Goal: Information Seeking & Learning: Compare options

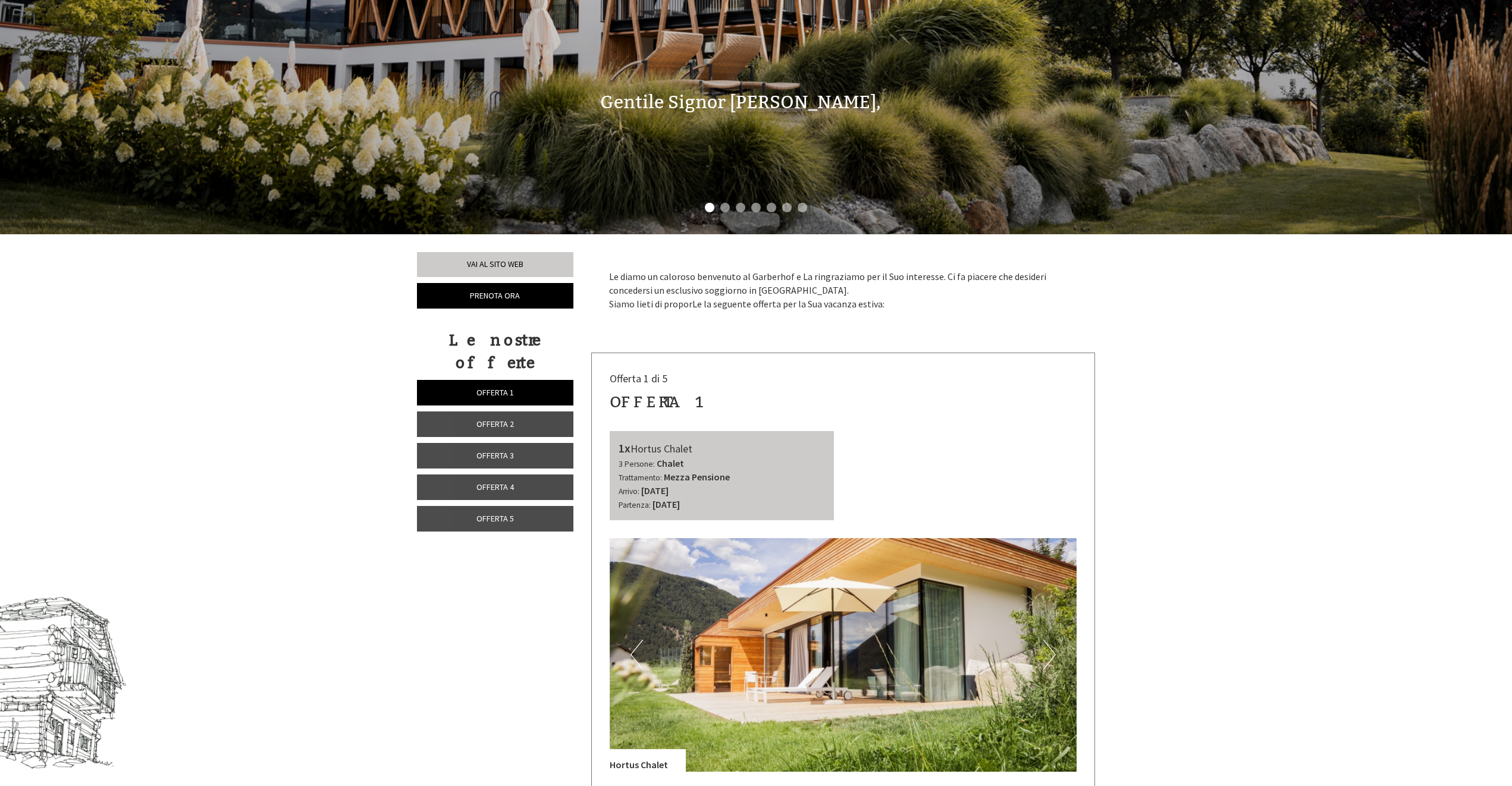
scroll to position [357, 0]
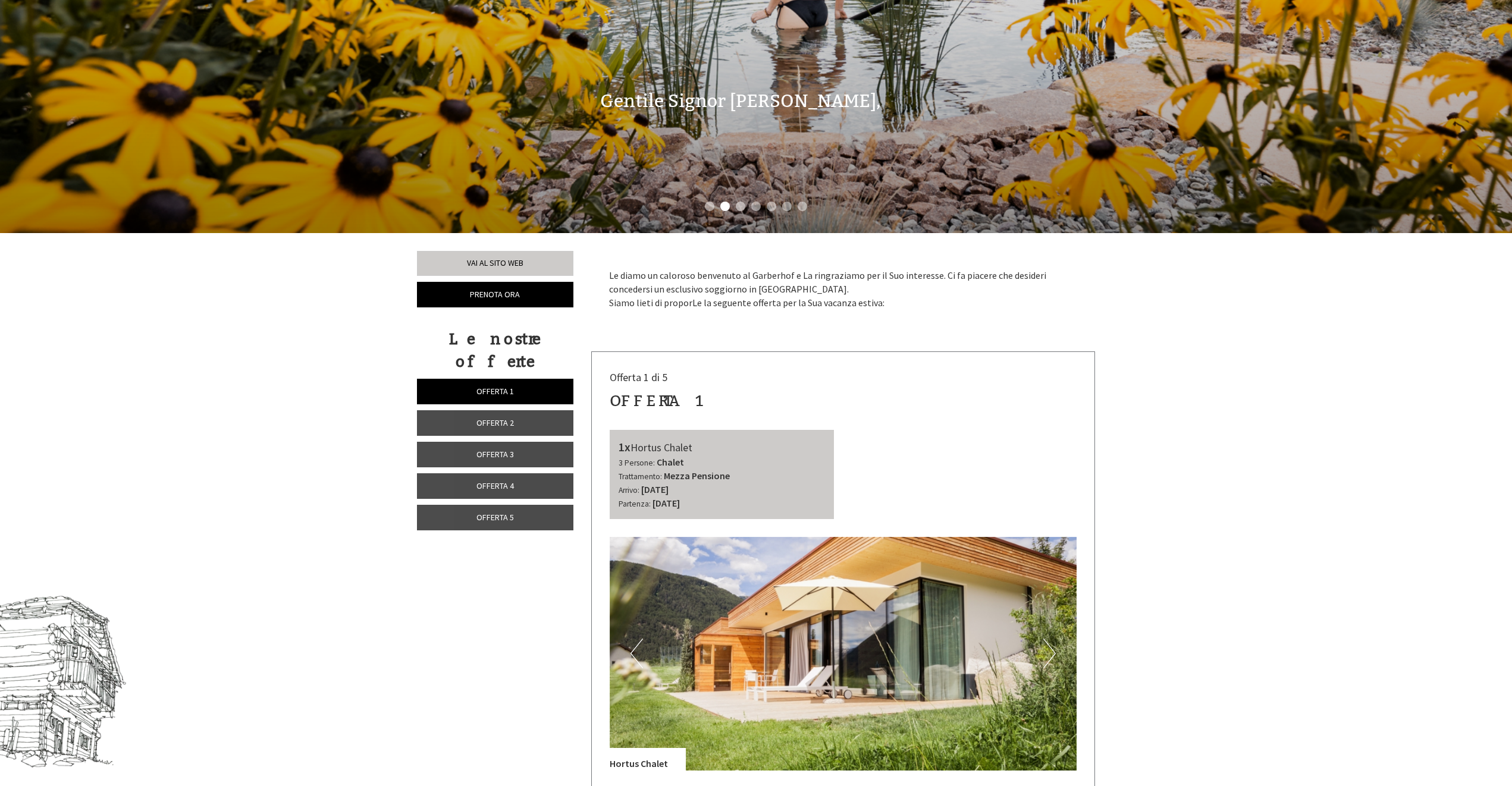
click at [804, 683] on img at bounding box center [843, 653] width 467 height 234
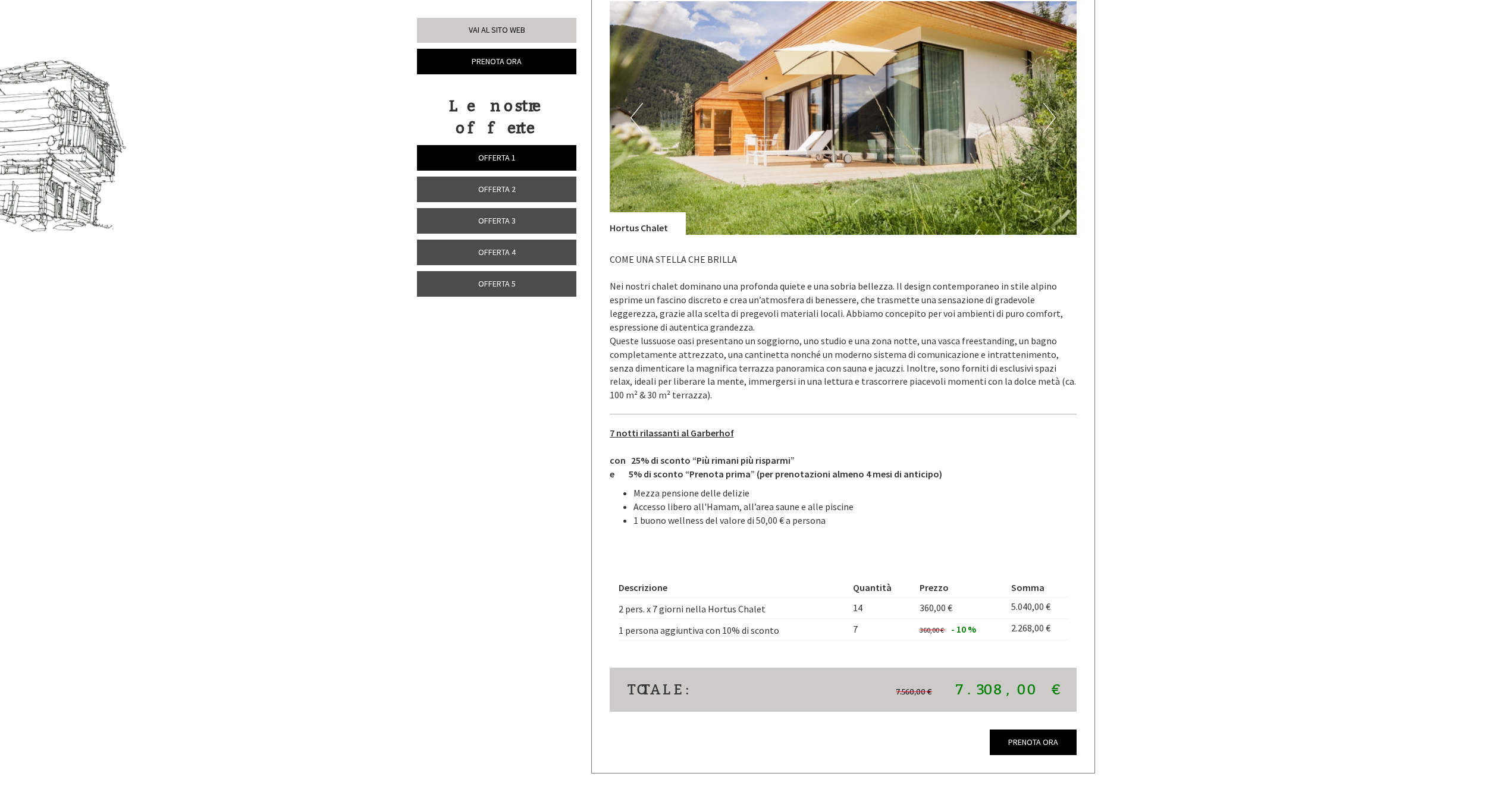
scroll to position [951, 0]
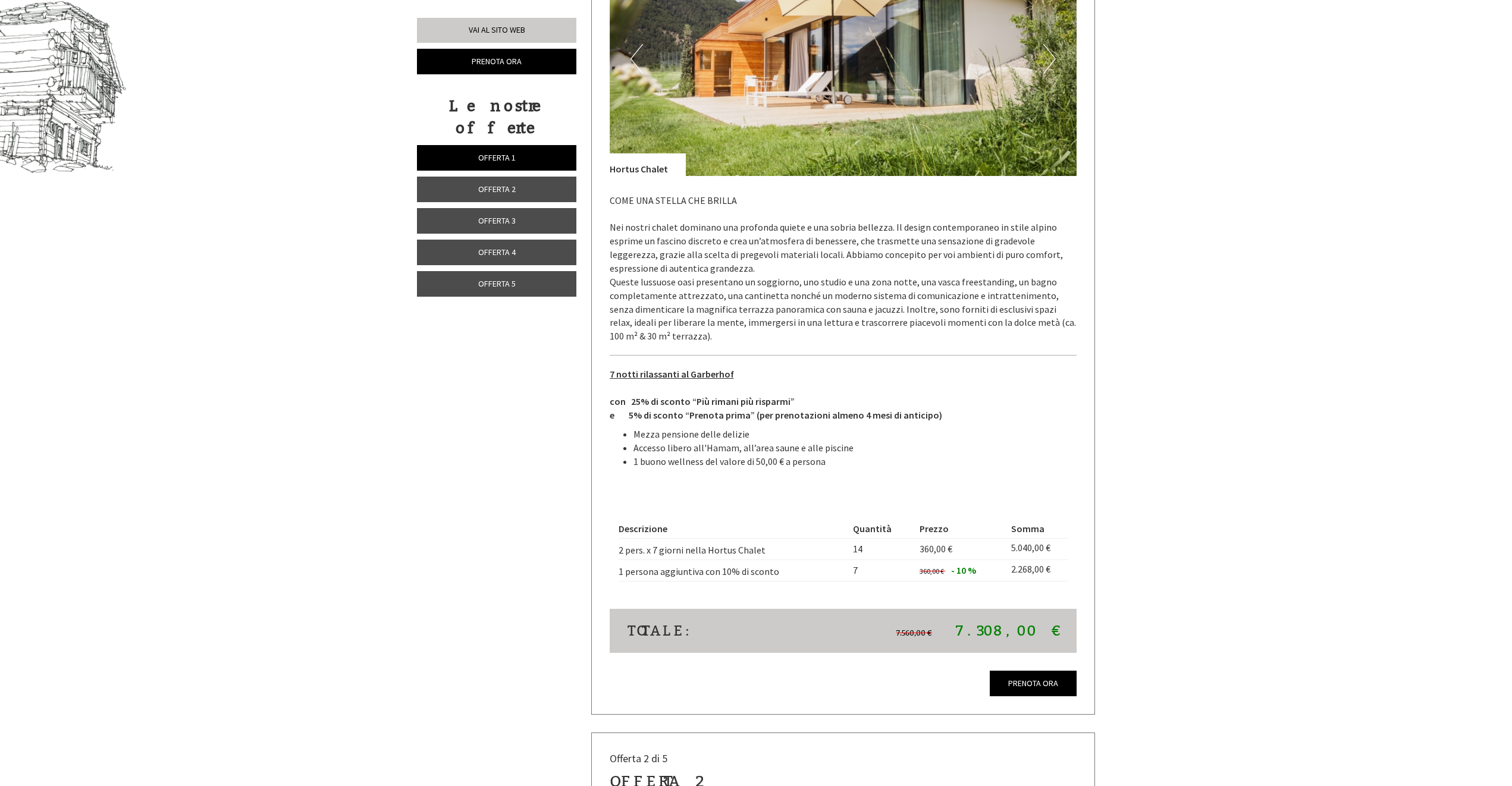
click at [497, 184] on span "Offerta 2" at bounding box center [497, 189] width 37 height 11
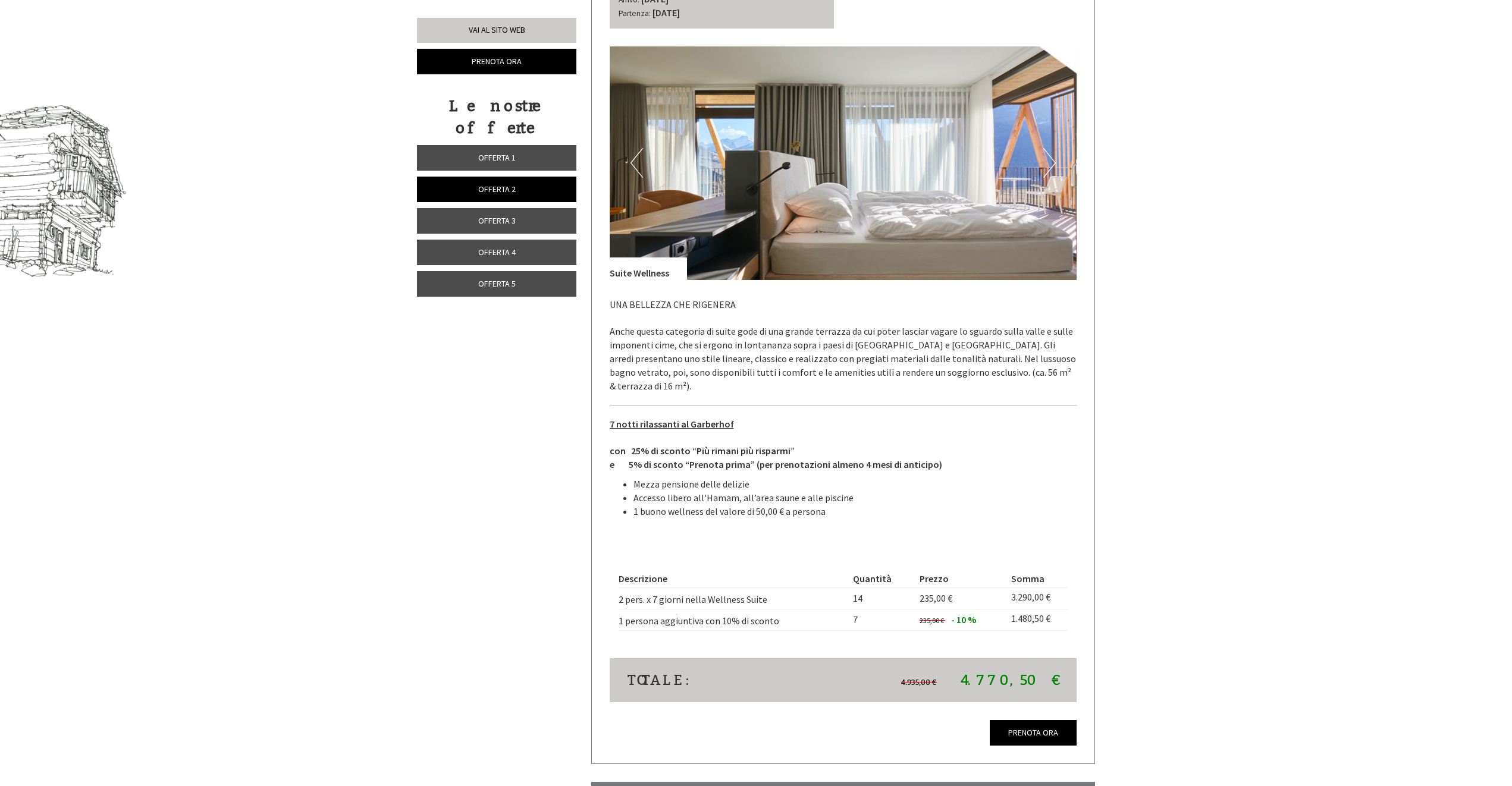
scroll to position [945, 0]
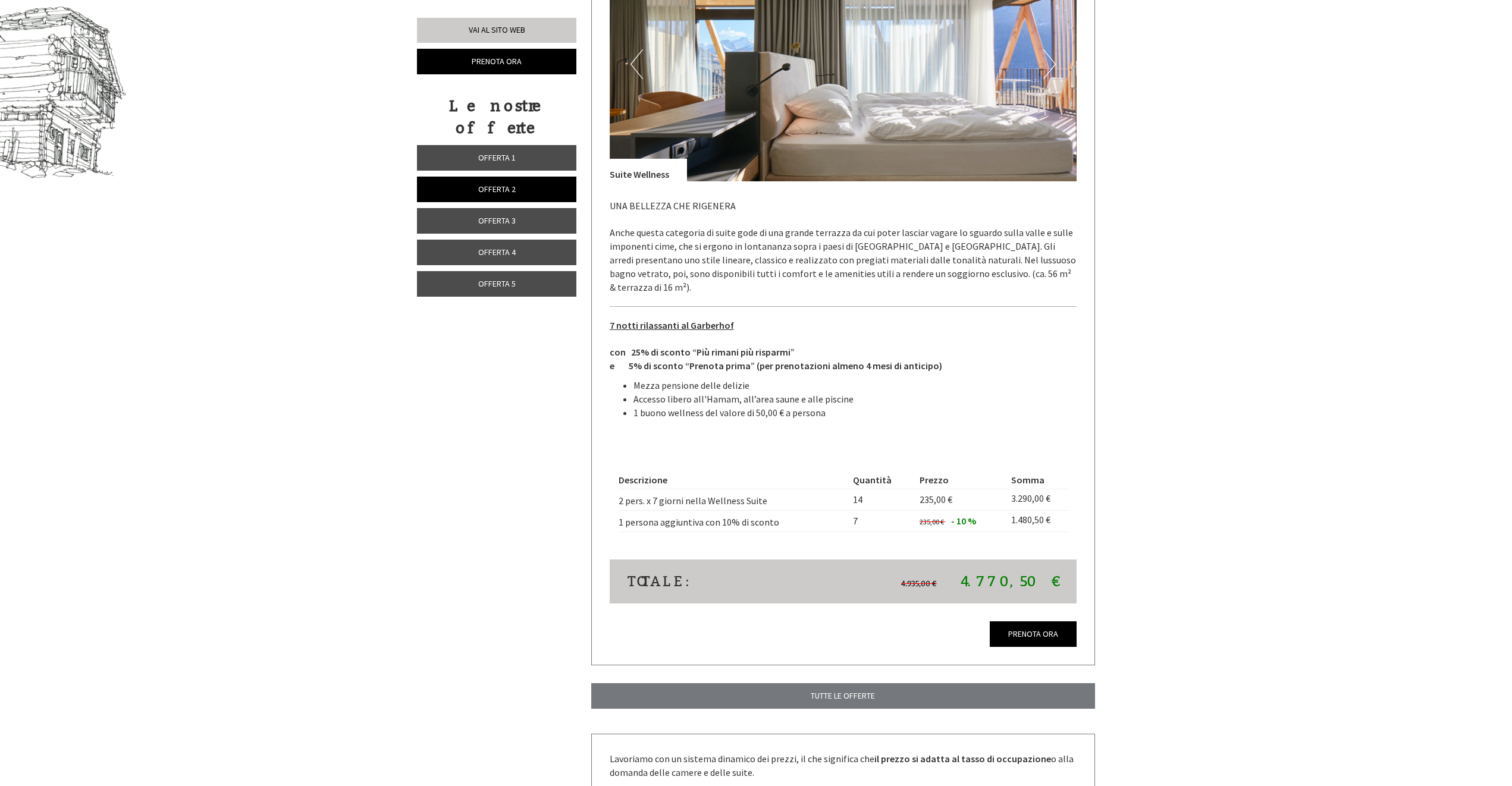
click at [520, 145] on link "Offerta 1" at bounding box center [497, 158] width 159 height 25
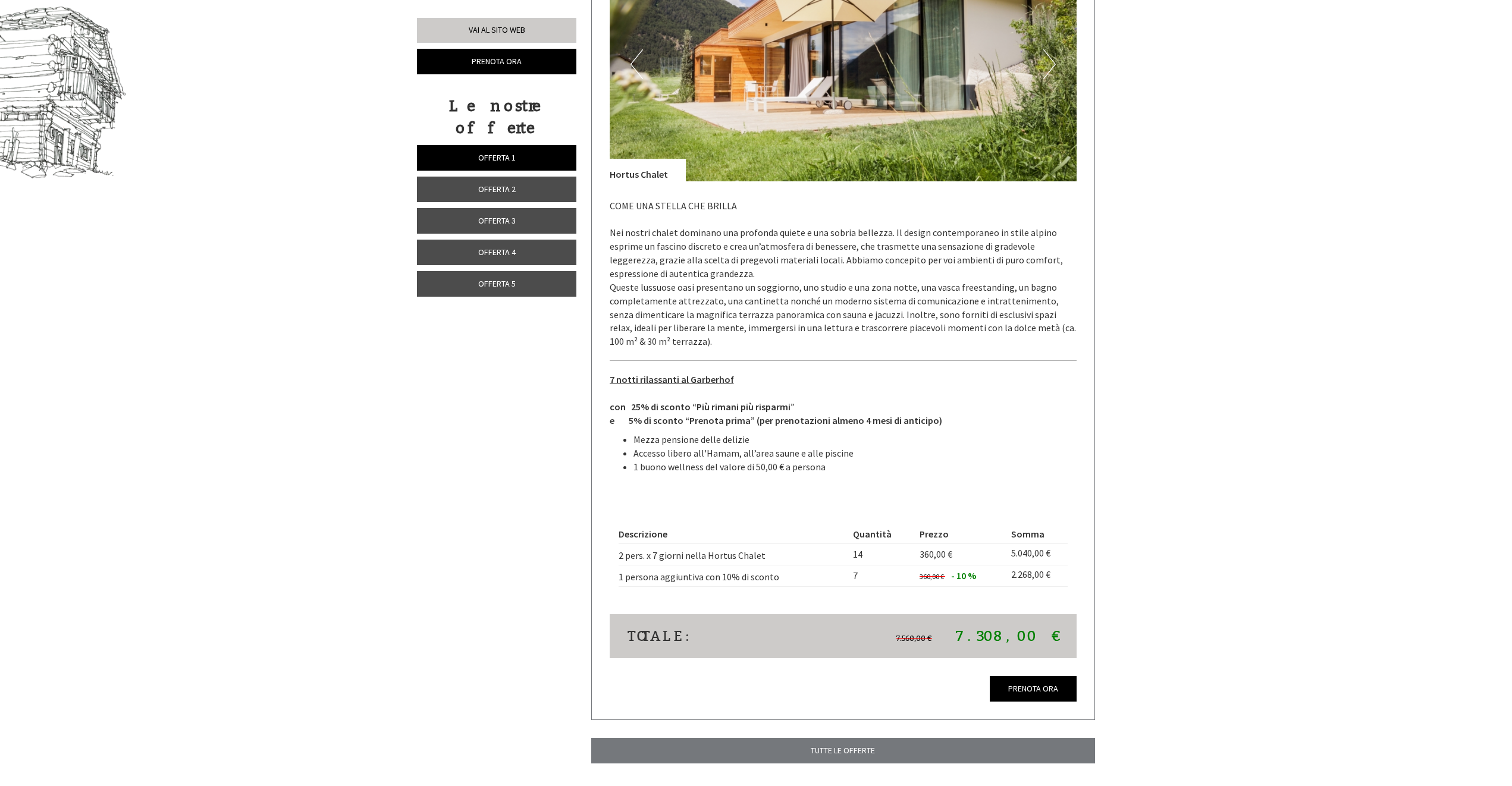
click at [504, 184] on span "Offerta 2" at bounding box center [497, 189] width 37 height 11
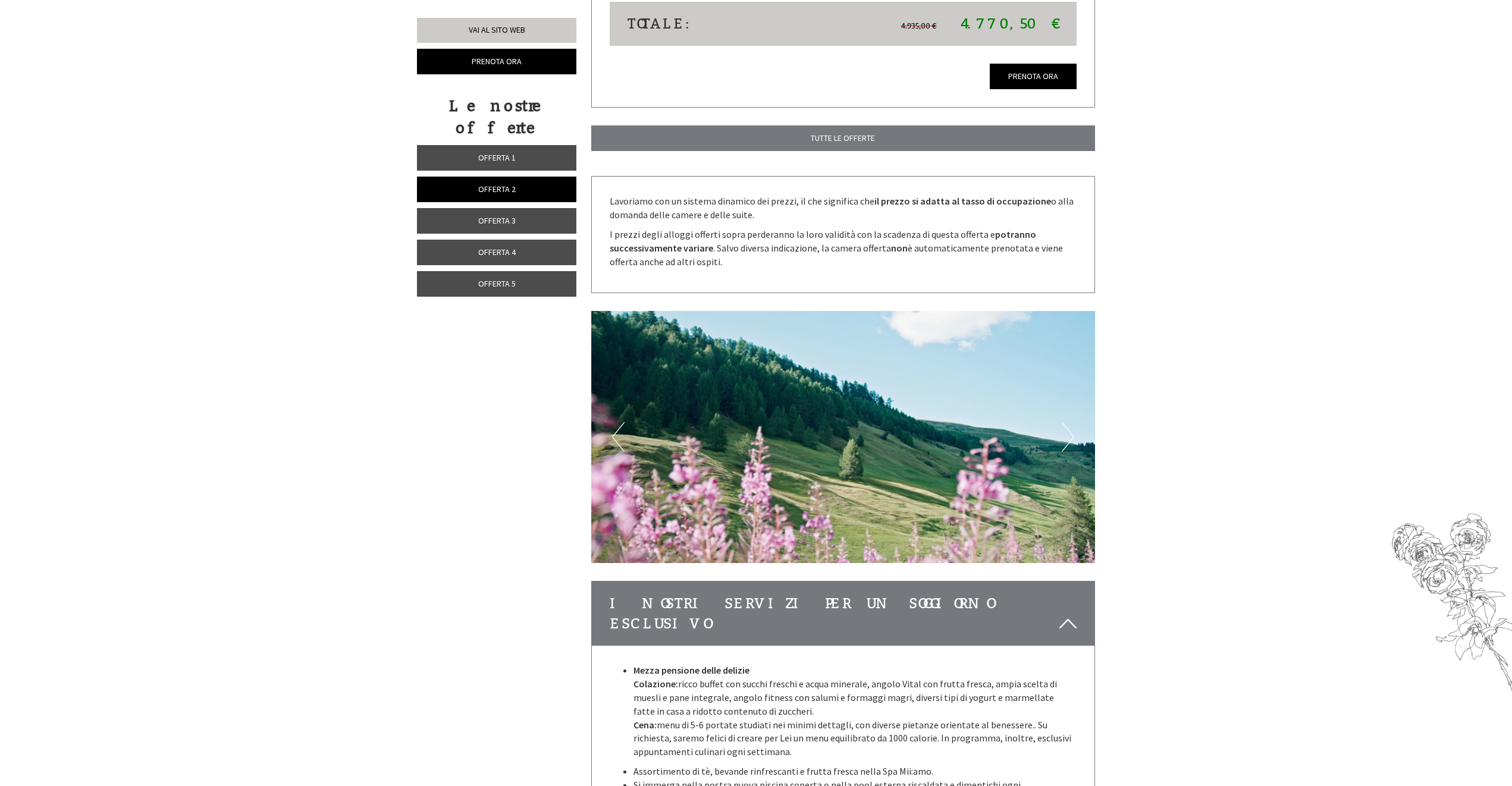
scroll to position [1600, 0]
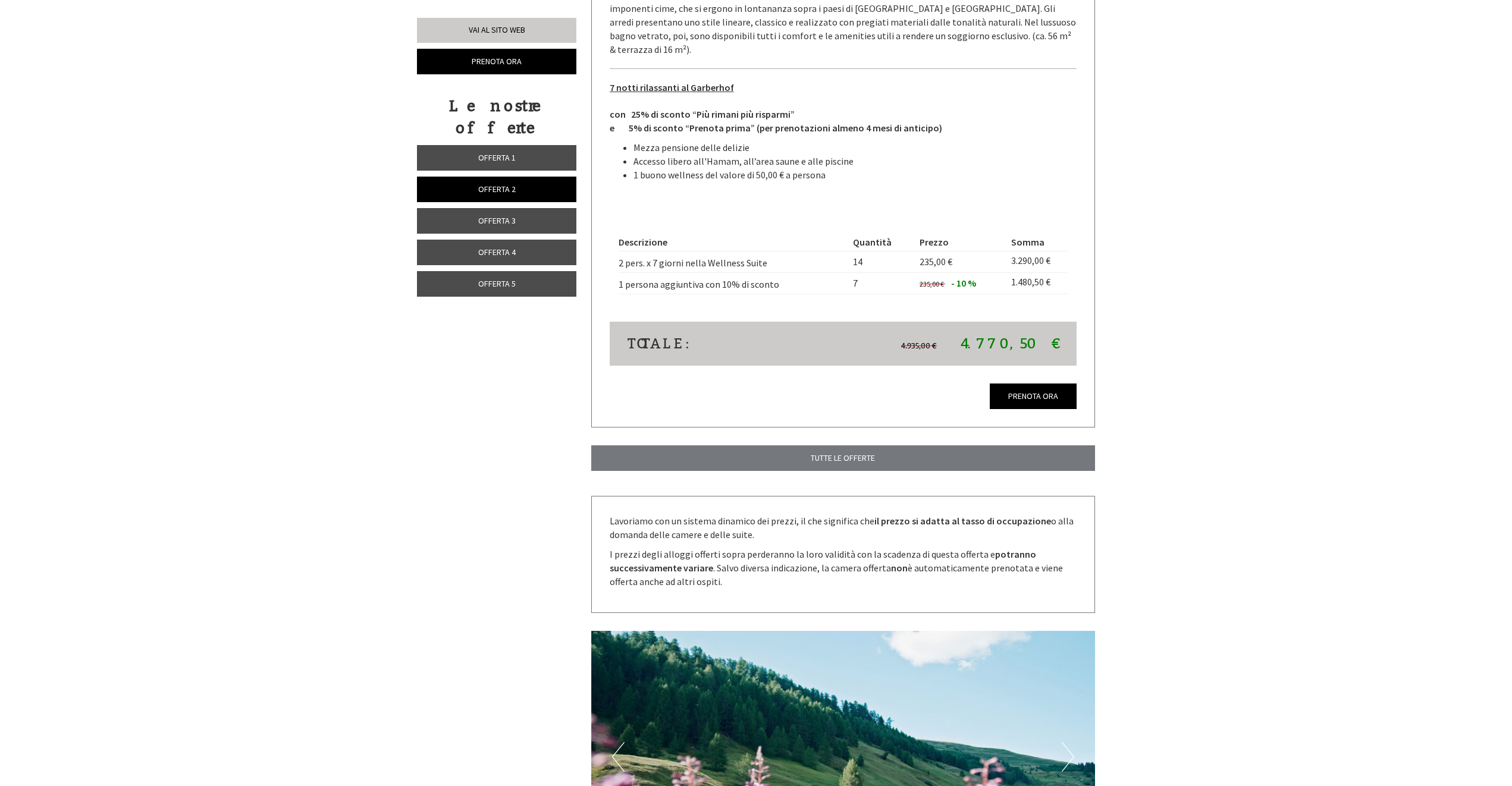
click at [498, 215] on span "Offerta 3" at bounding box center [497, 221] width 37 height 11
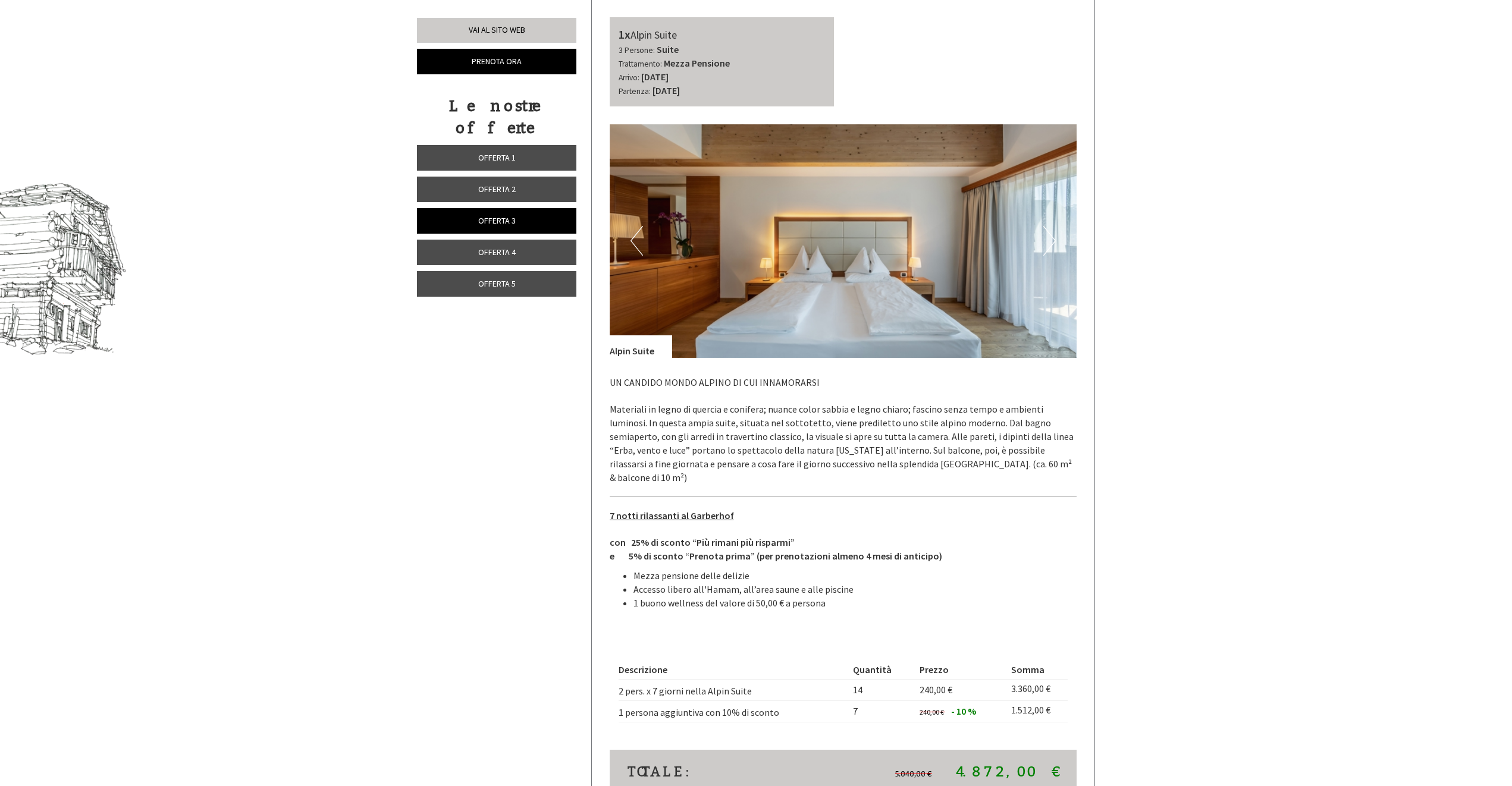
scroll to position [827, 0]
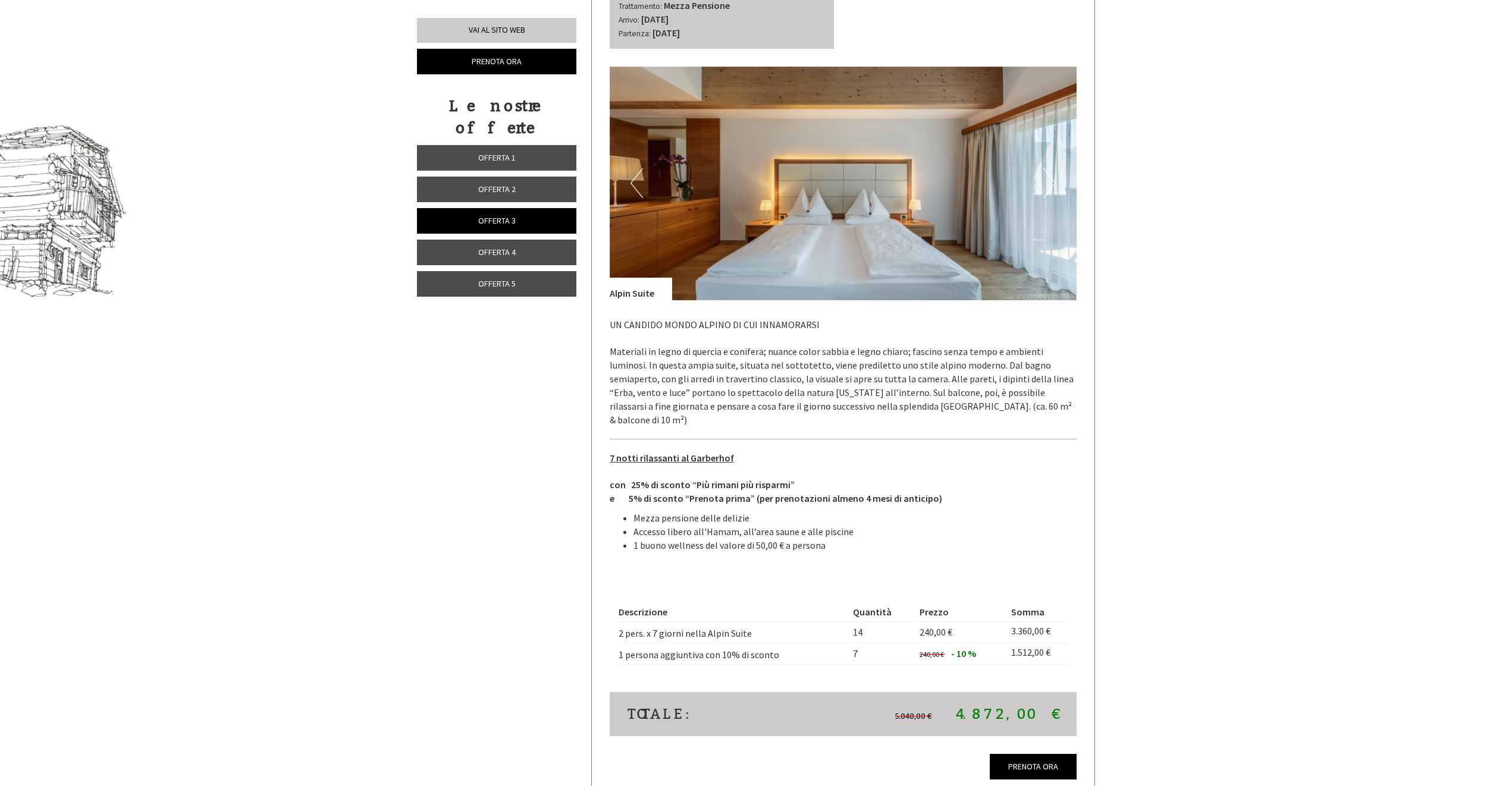
click at [505, 247] on span "Offerta 4" at bounding box center [497, 253] width 37 height 11
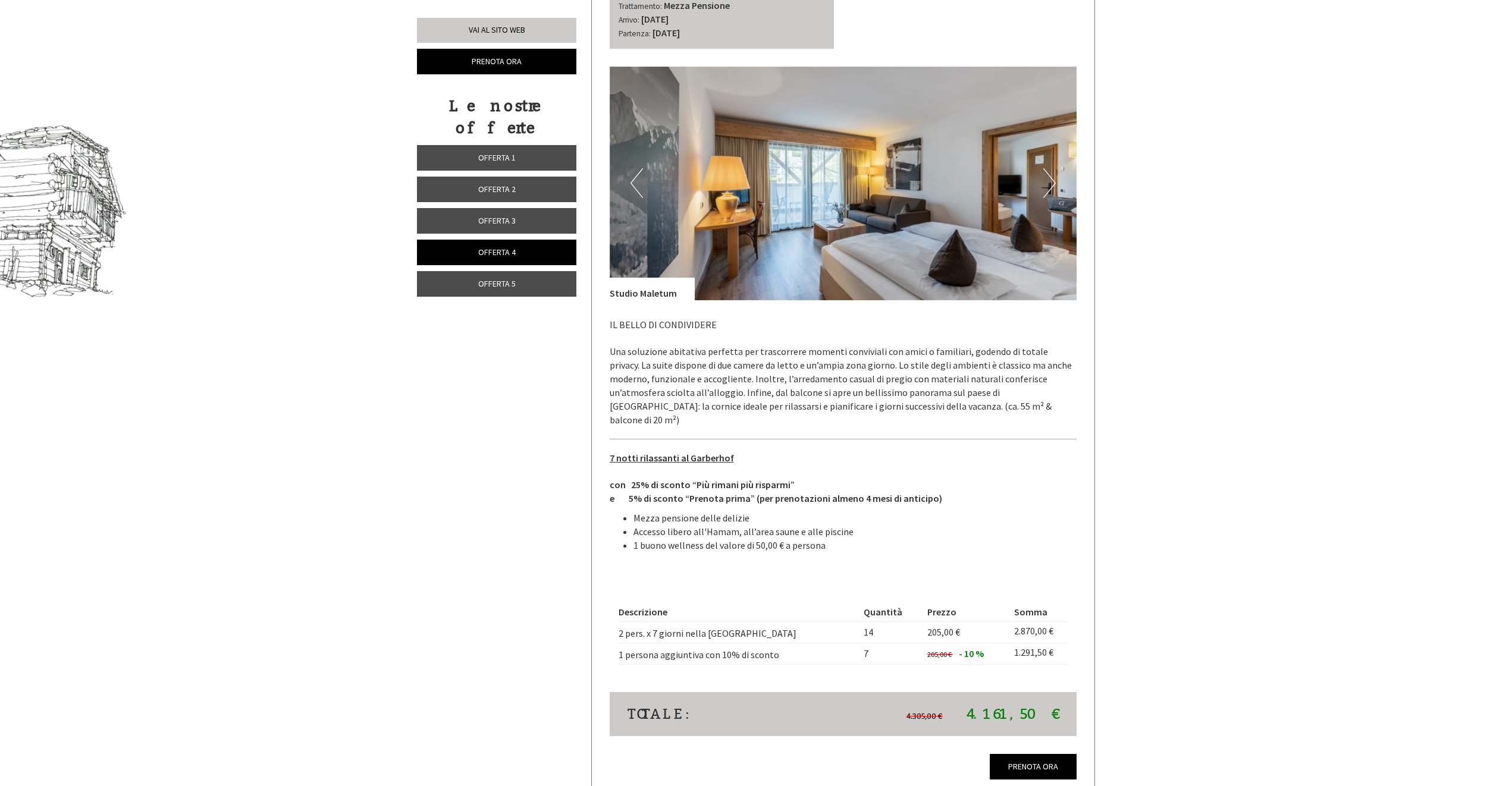
click at [1049, 182] on button "Next" at bounding box center [1049, 183] width 13 height 30
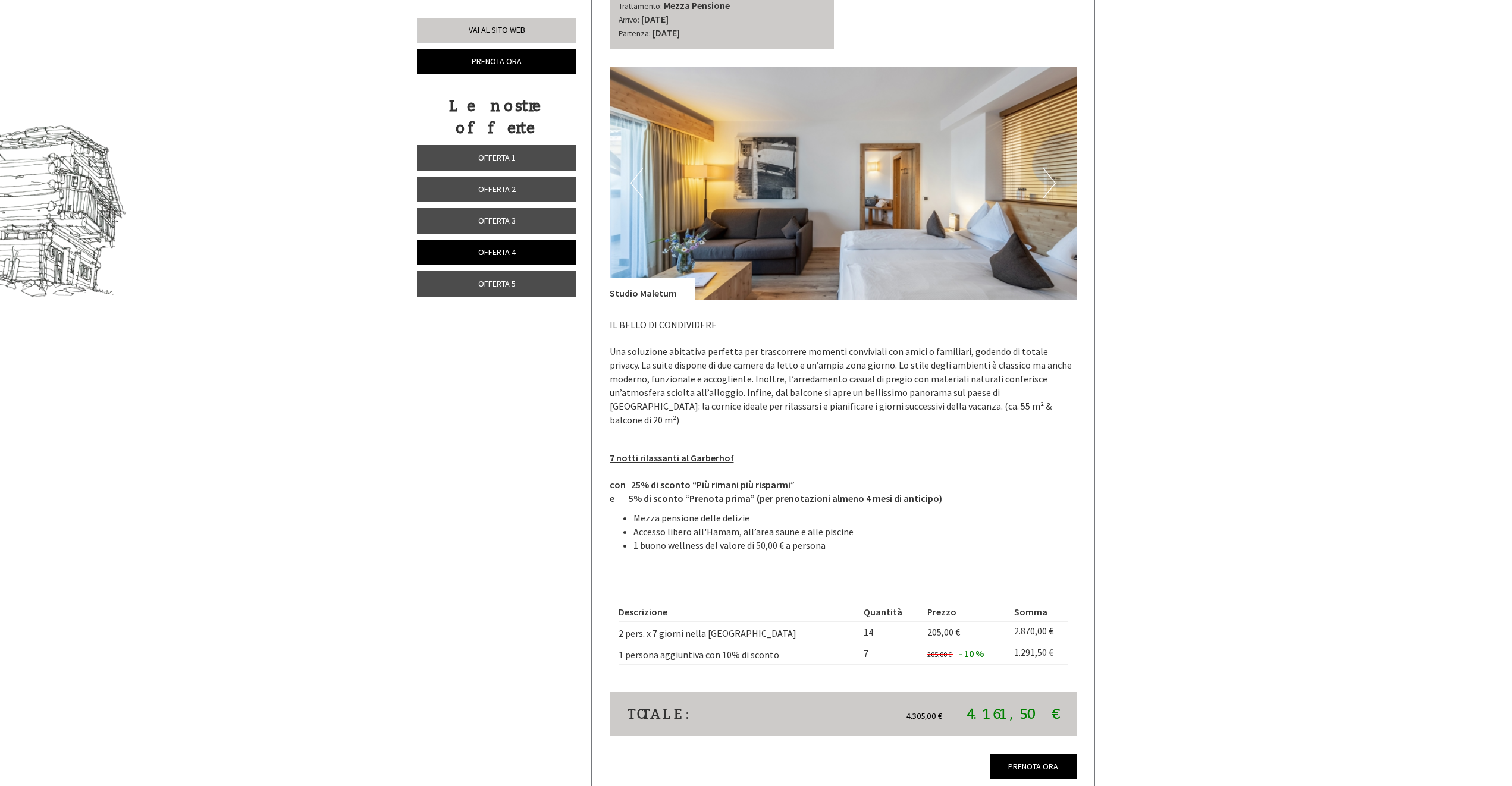
click at [1049, 182] on button "Next" at bounding box center [1049, 183] width 13 height 30
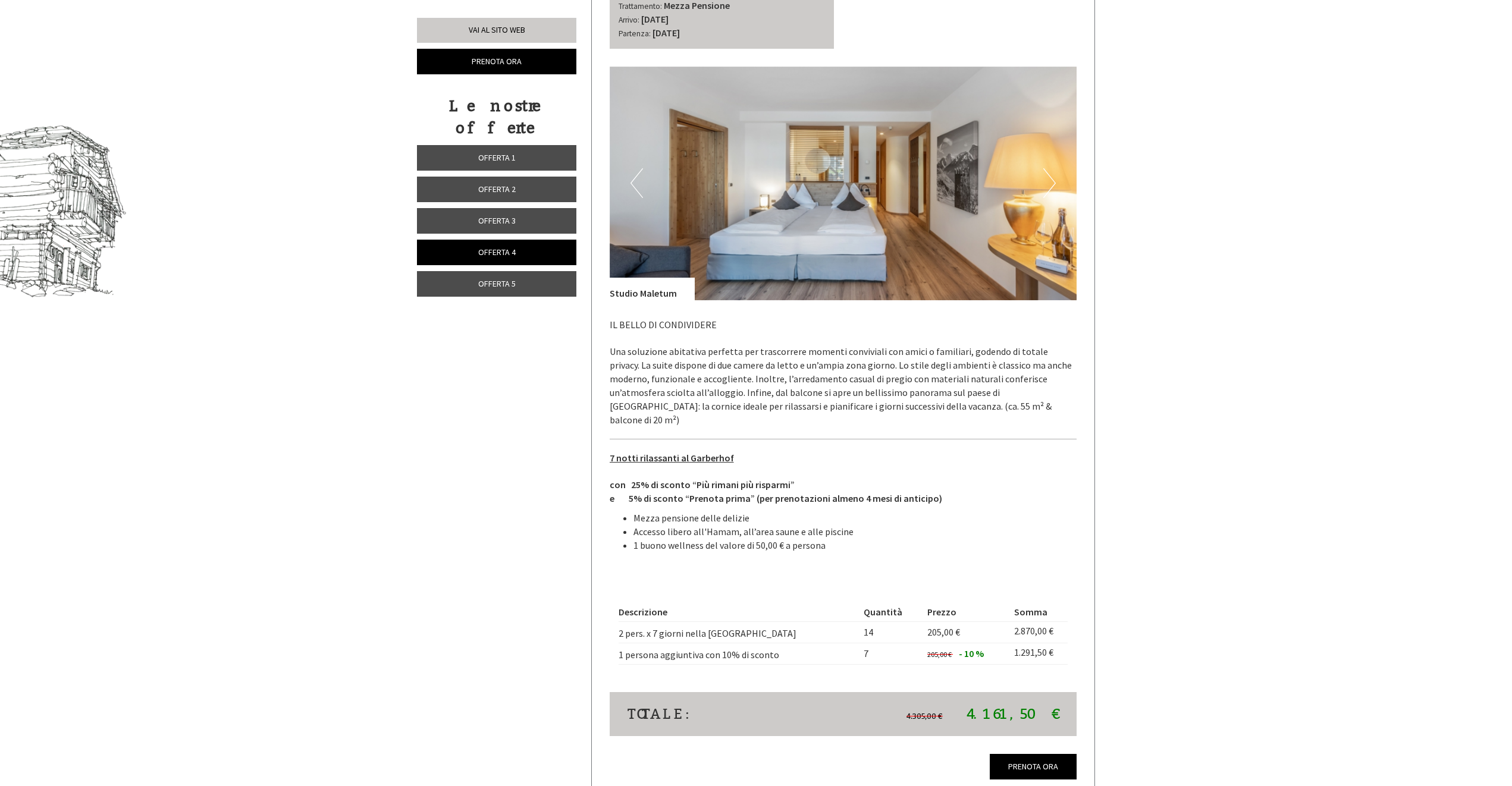
click at [1049, 182] on button "Next" at bounding box center [1049, 183] width 13 height 30
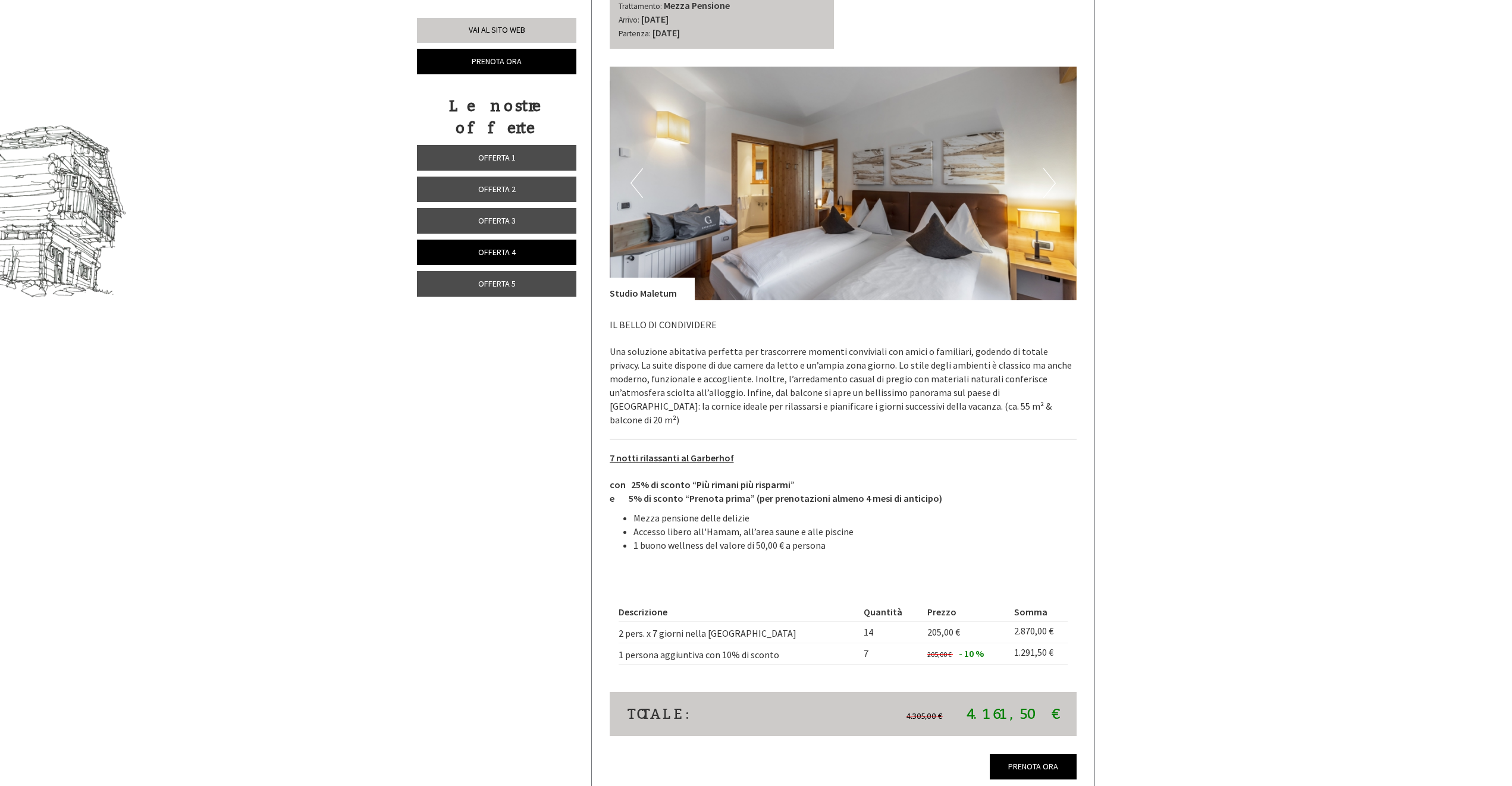
click at [1049, 182] on button "Next" at bounding box center [1049, 183] width 13 height 30
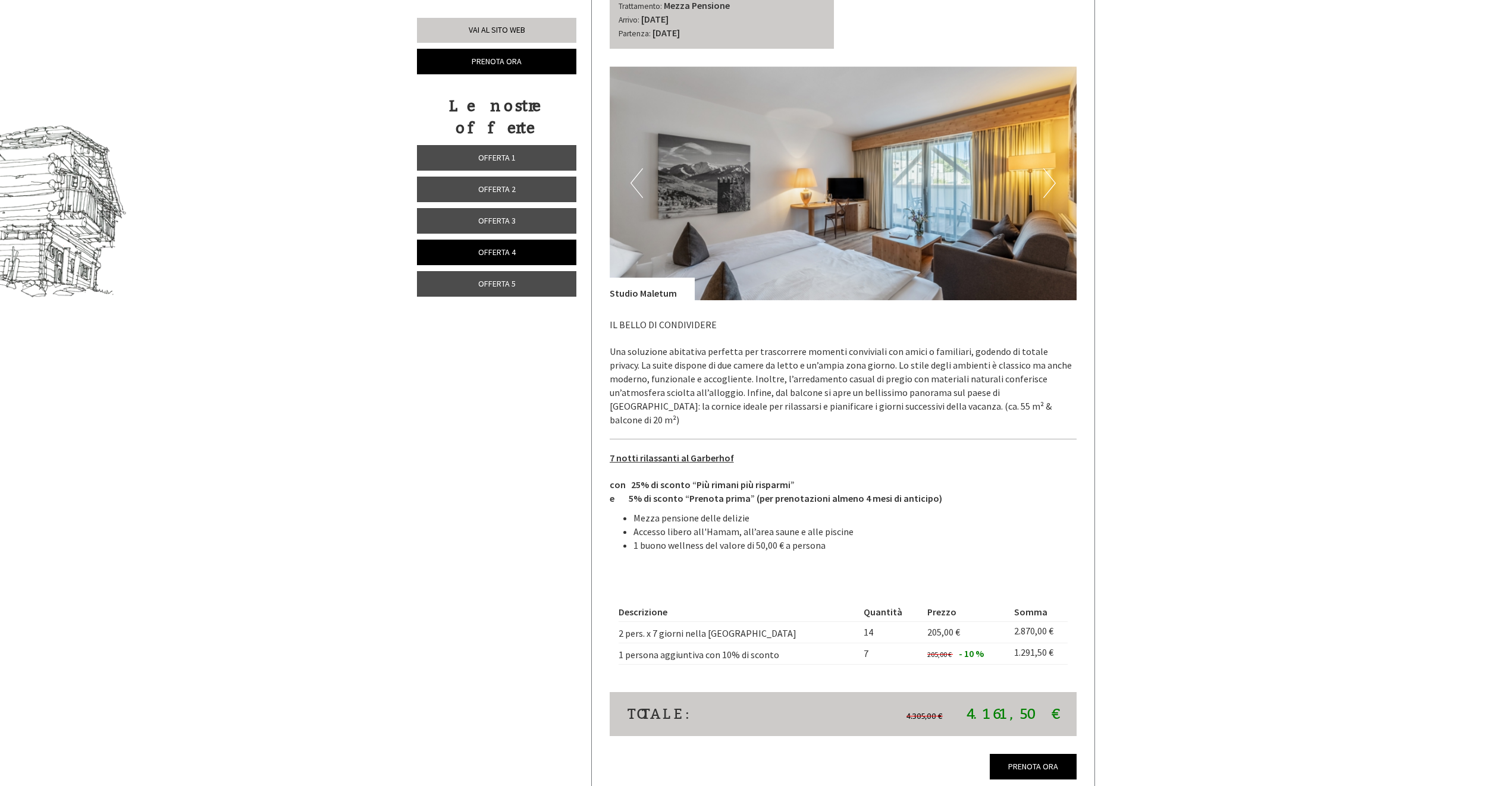
click at [509, 278] on span "Offerta 5" at bounding box center [497, 283] width 37 height 11
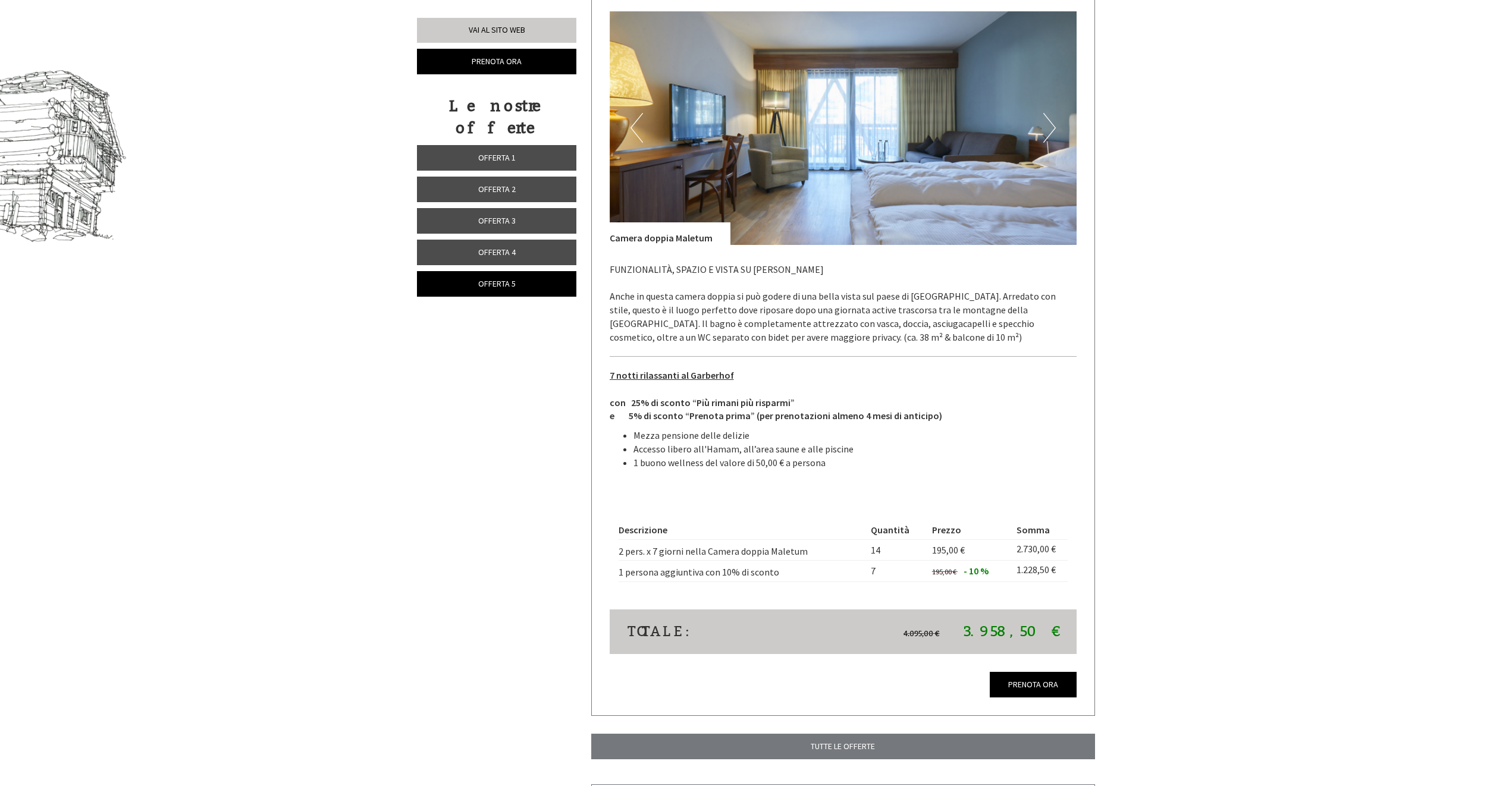
scroll to position [886, 0]
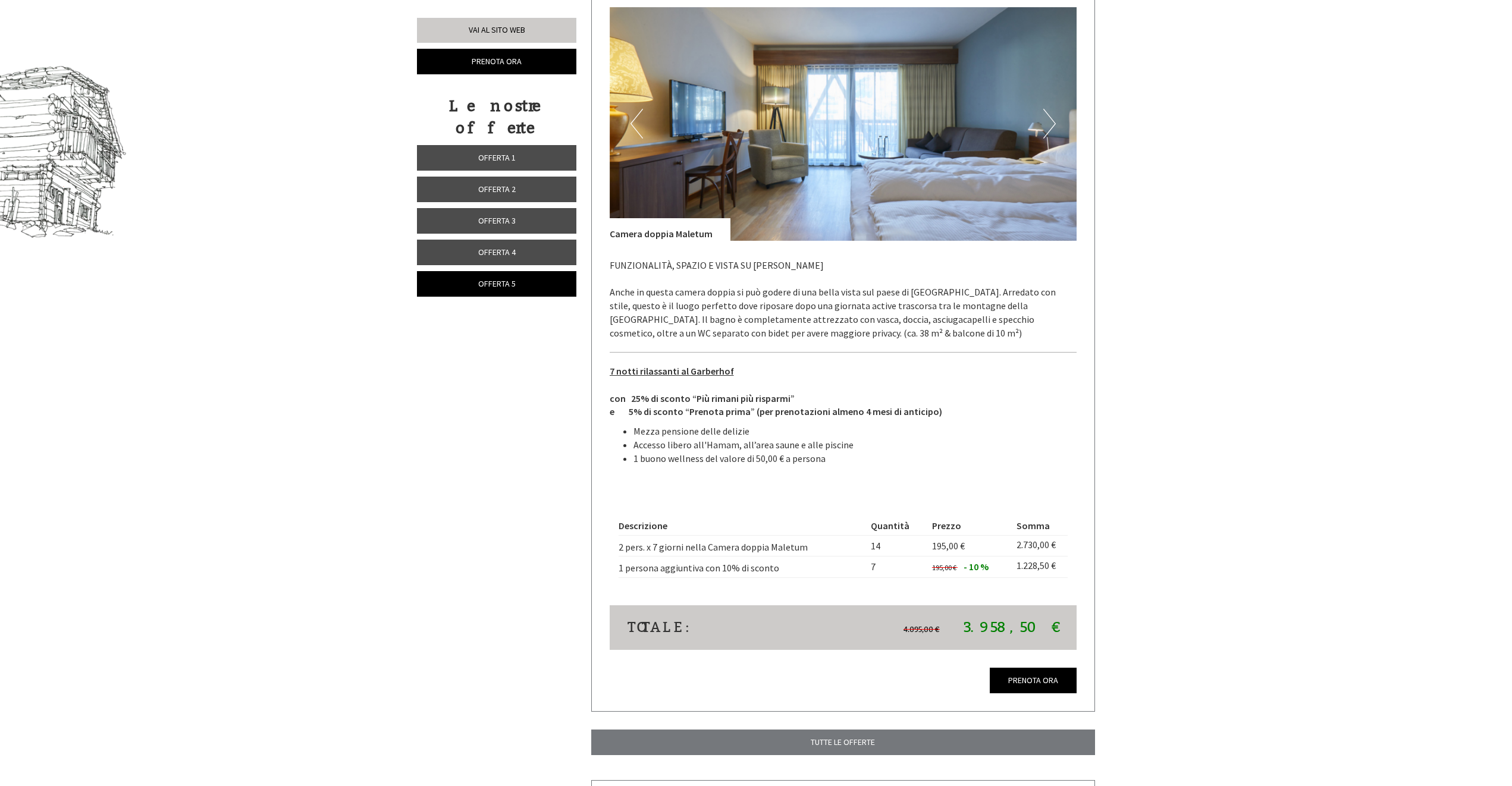
click at [1044, 129] on button "Next" at bounding box center [1049, 124] width 13 height 30
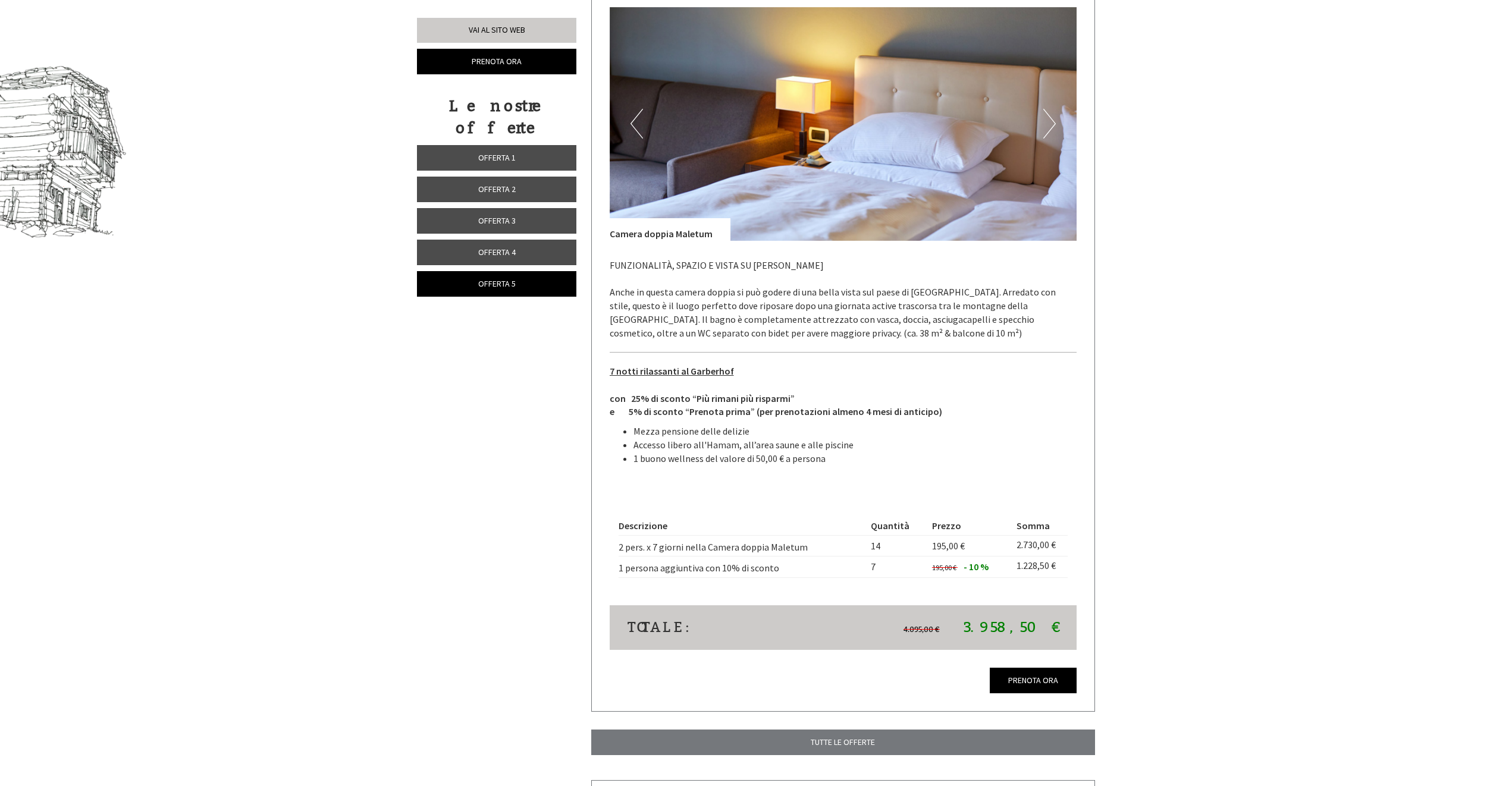
click at [1044, 129] on button "Next" at bounding box center [1049, 124] width 13 height 30
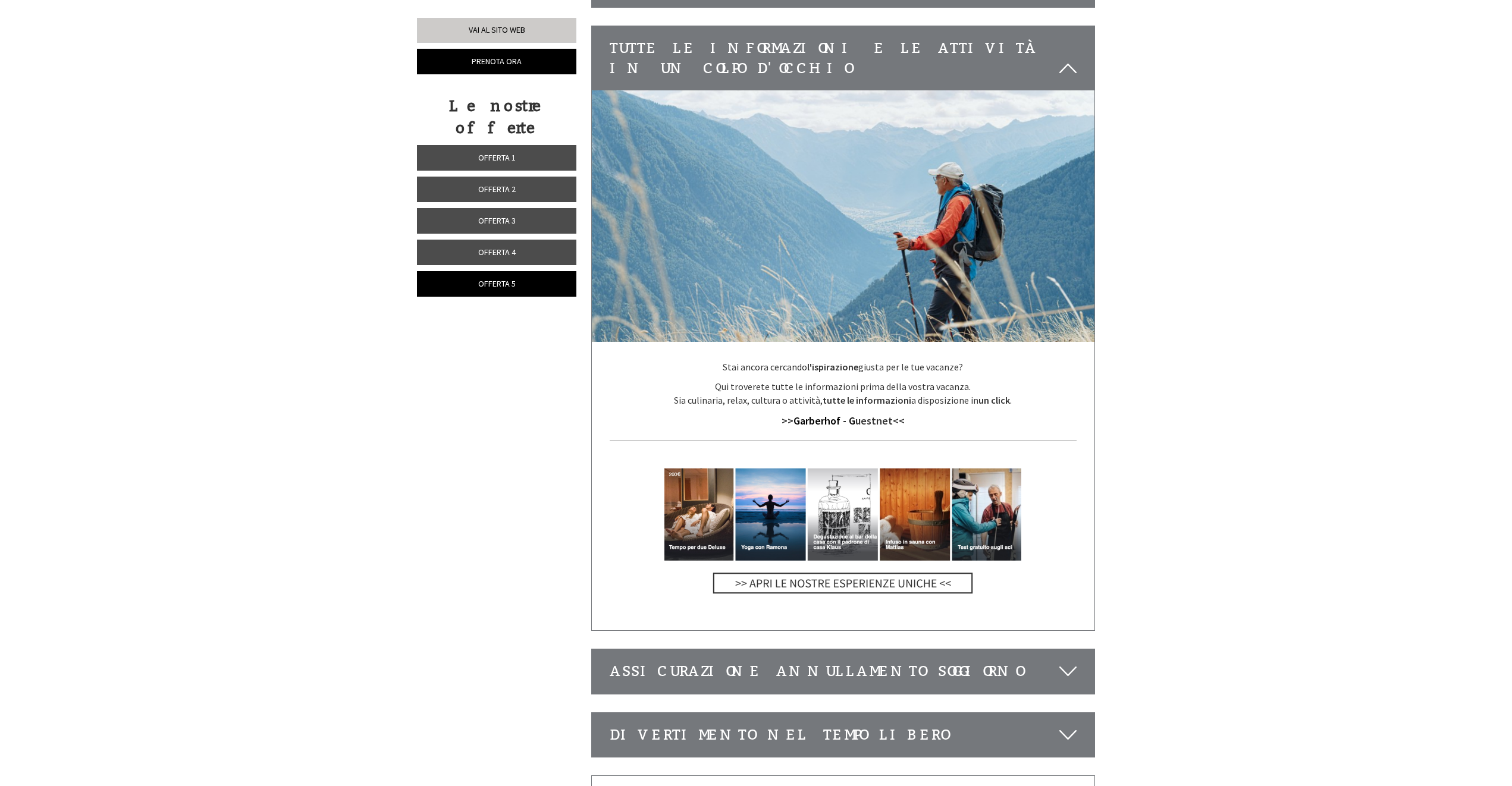
scroll to position [2431, 0]
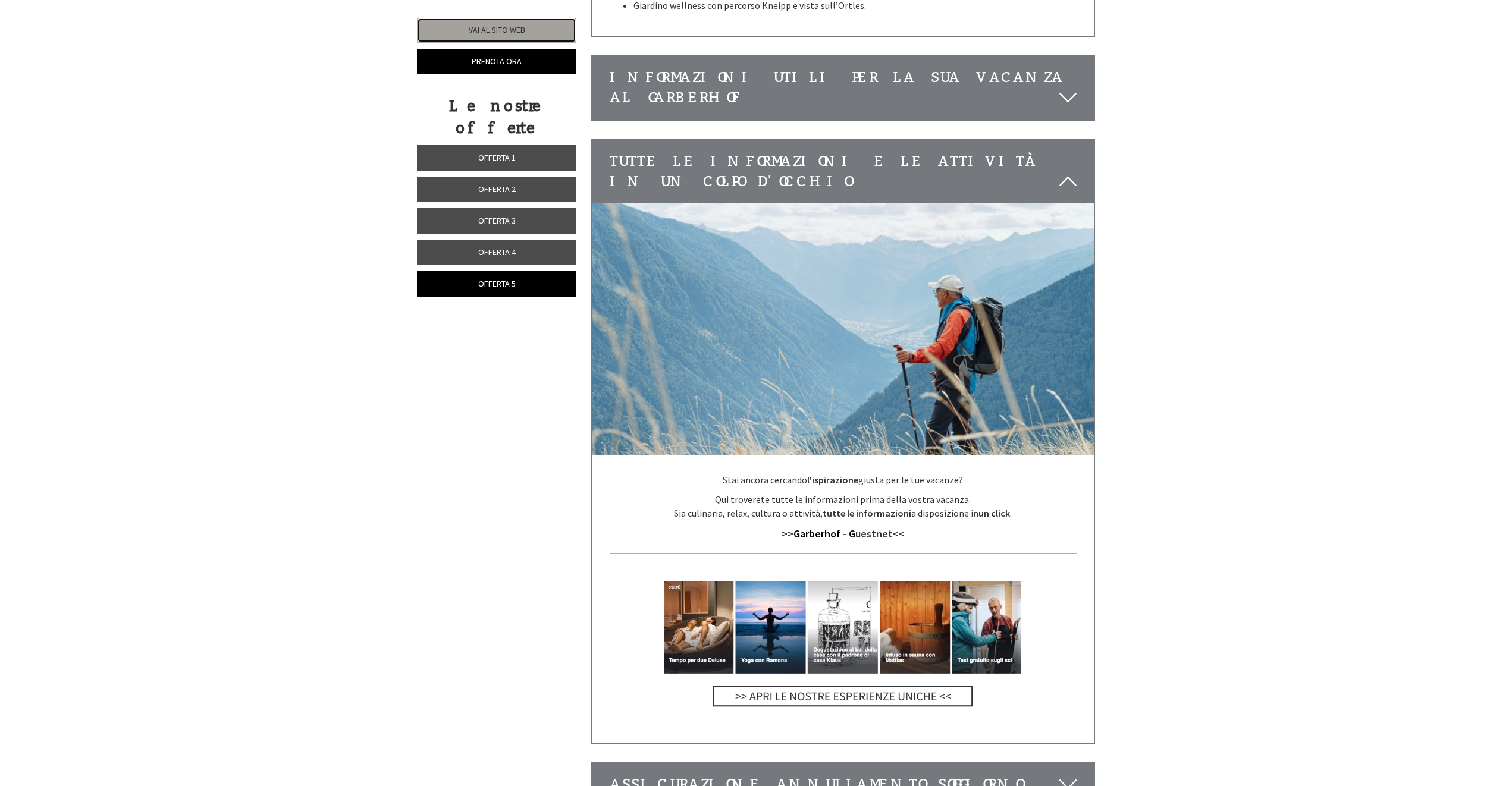
click at [507, 28] on link "Vai al sito web" at bounding box center [497, 31] width 159 height 25
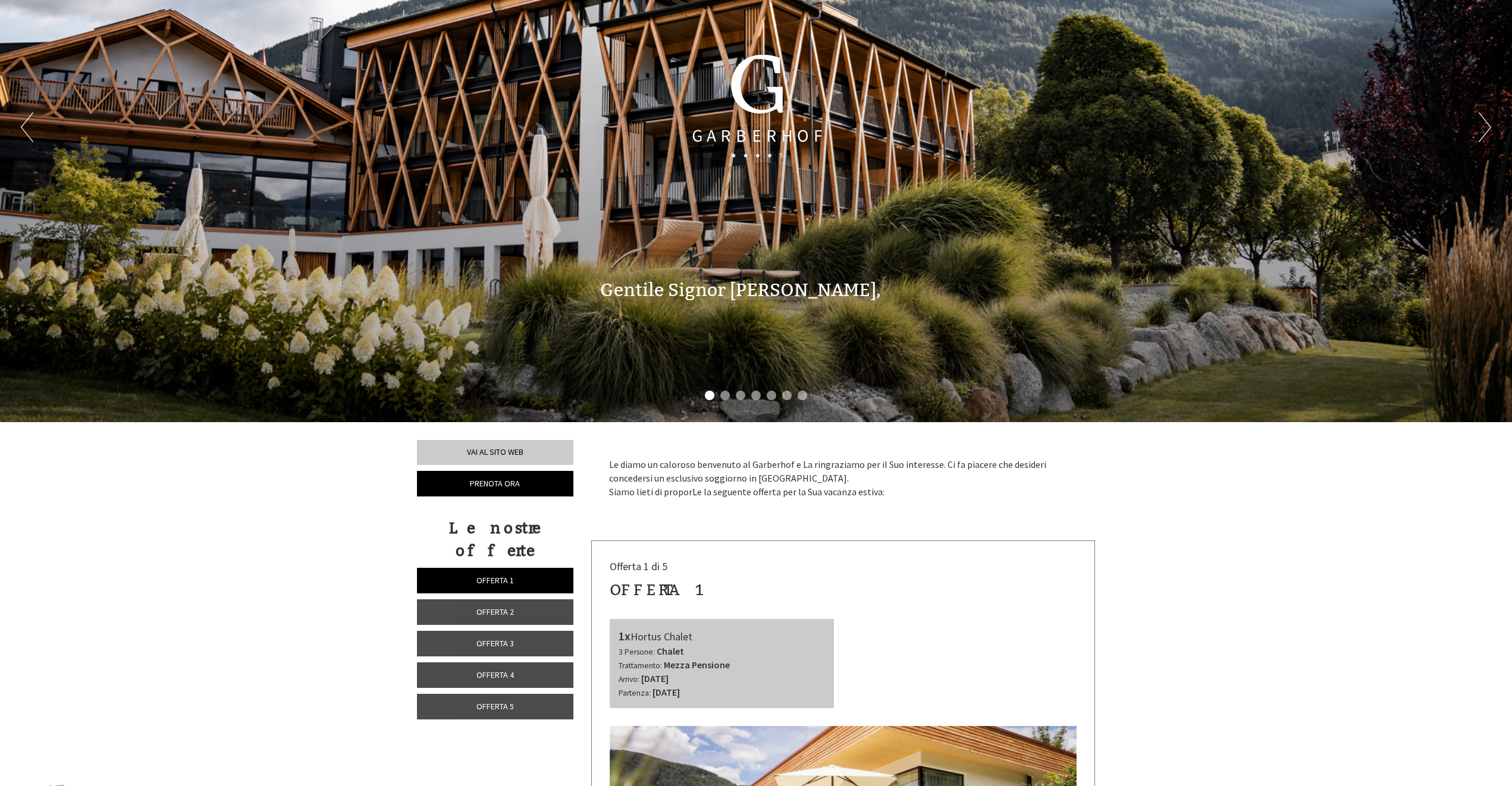
scroll to position [178, 0]
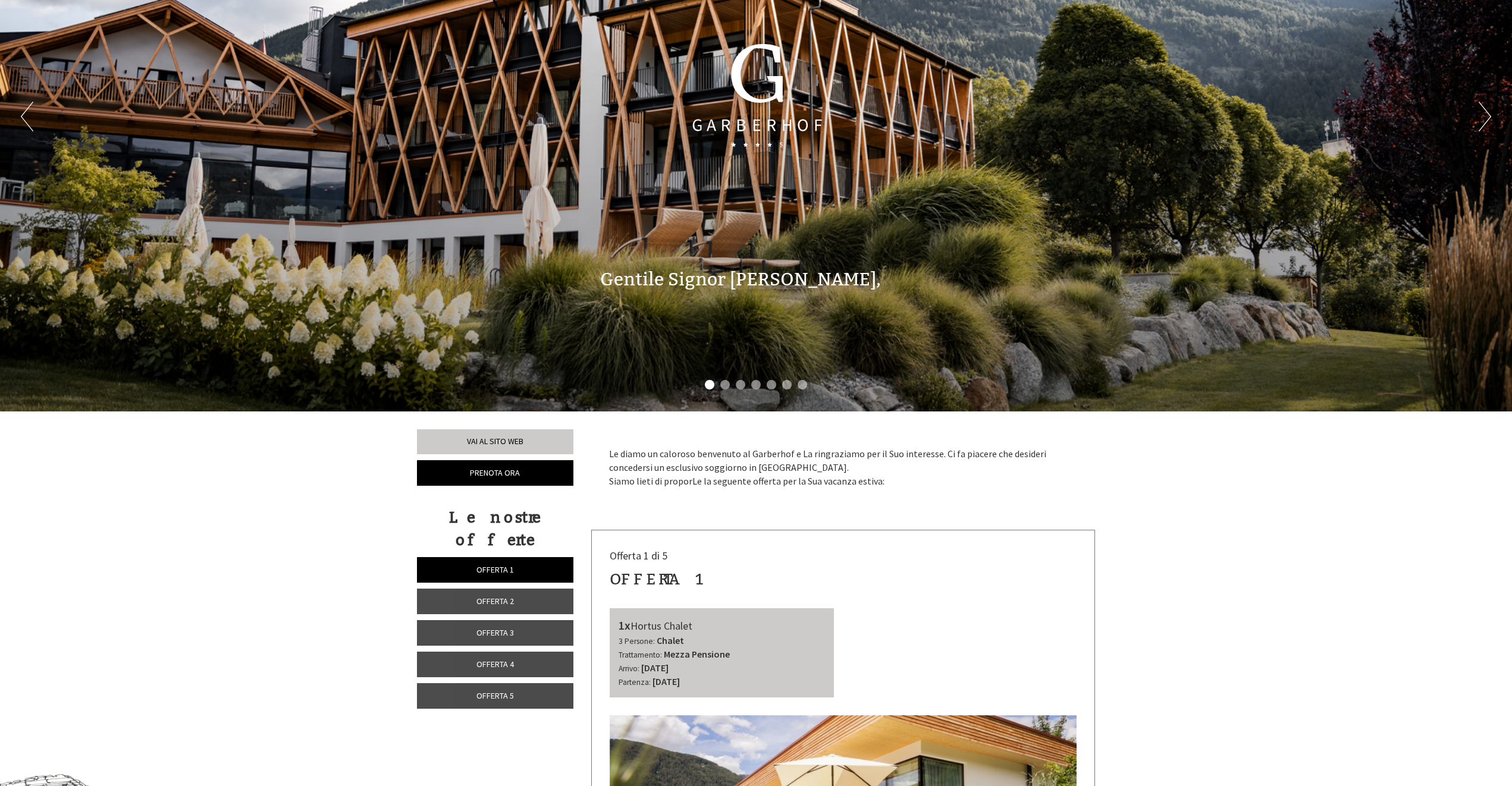
click at [508, 564] on span "Offerta 1" at bounding box center [494, 570] width 37 height 11
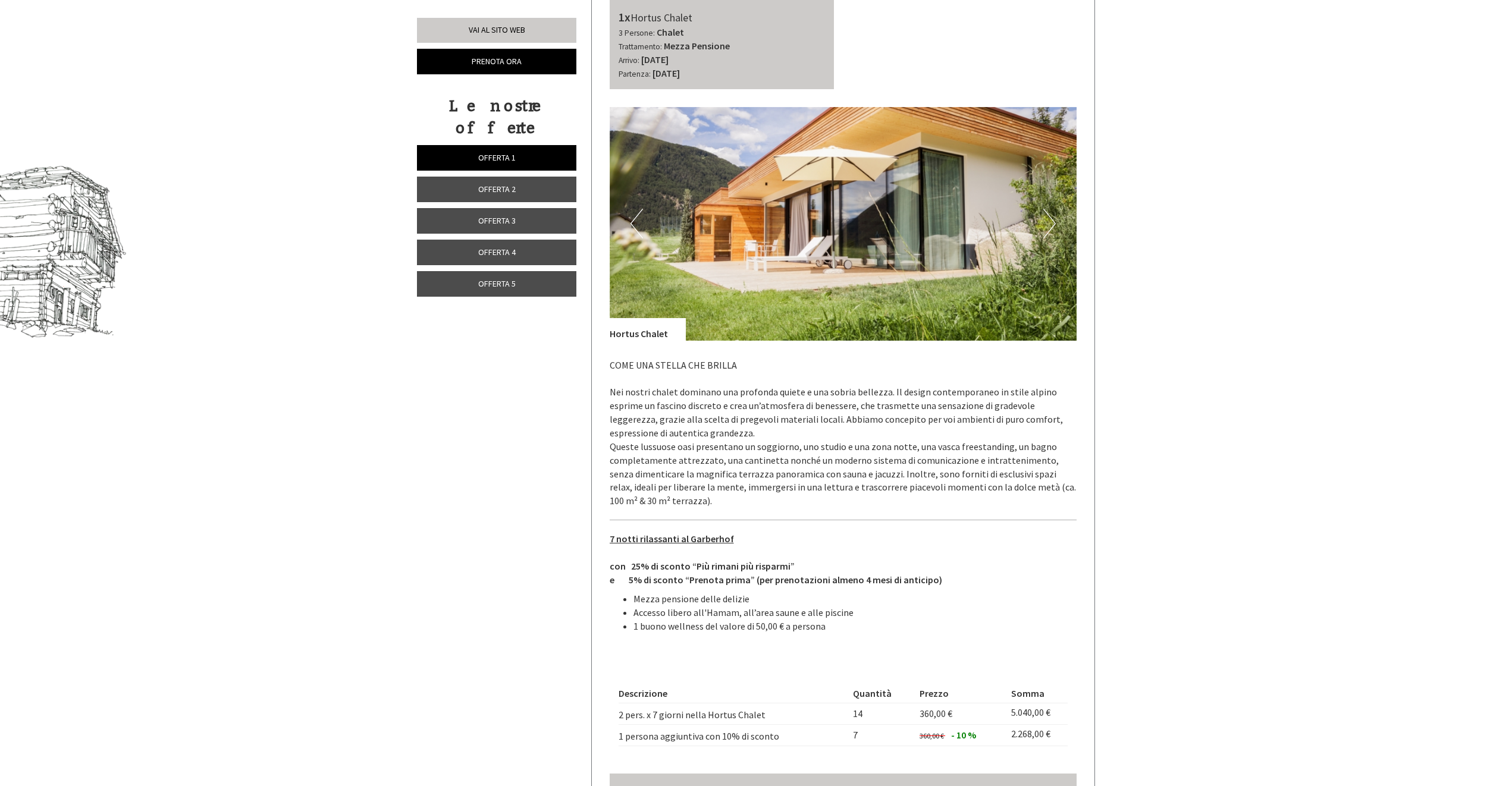
scroll to position [886, 0]
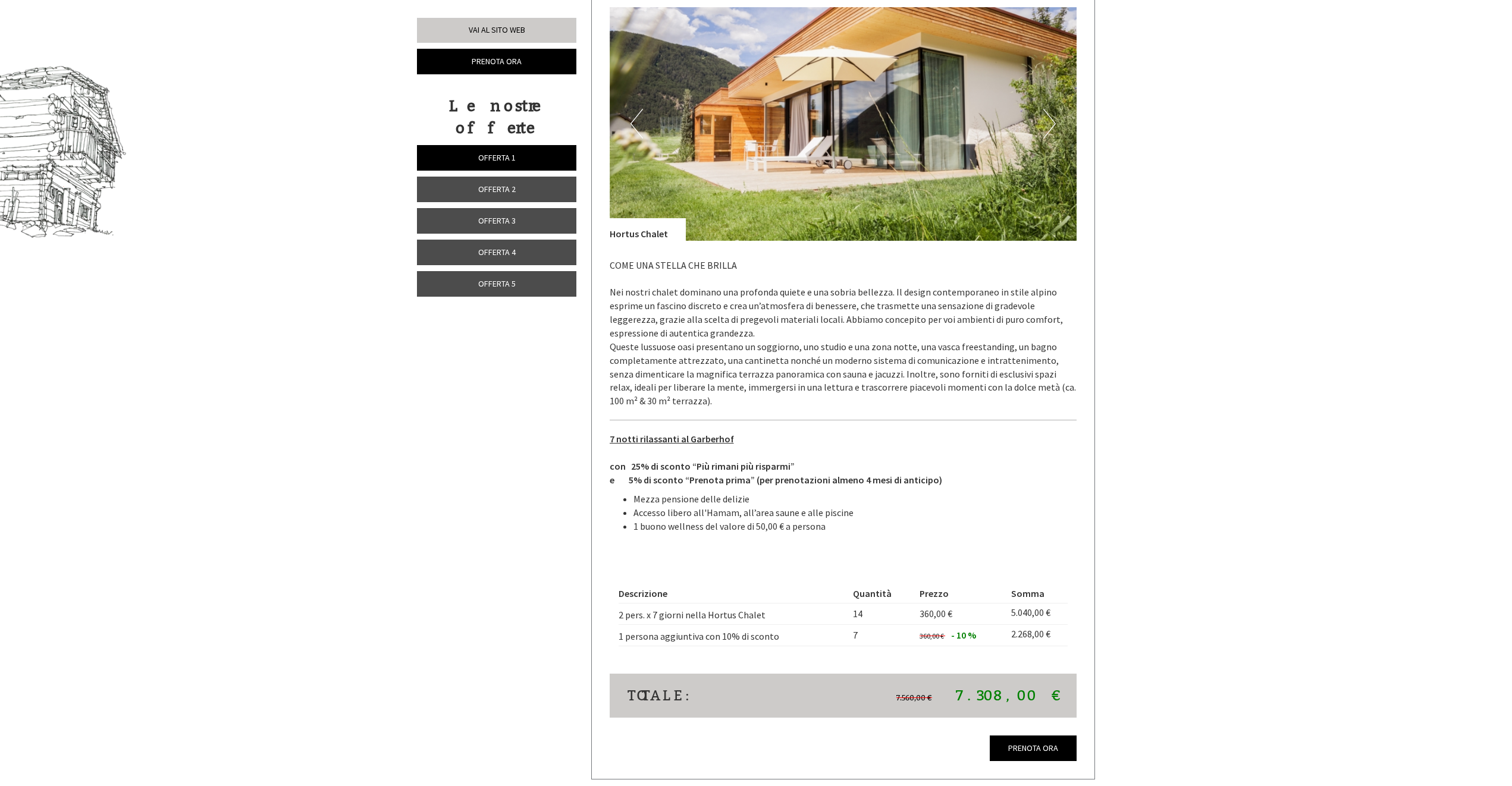
click at [492, 271] on link "Offerta 5" at bounding box center [497, 283] width 159 height 25
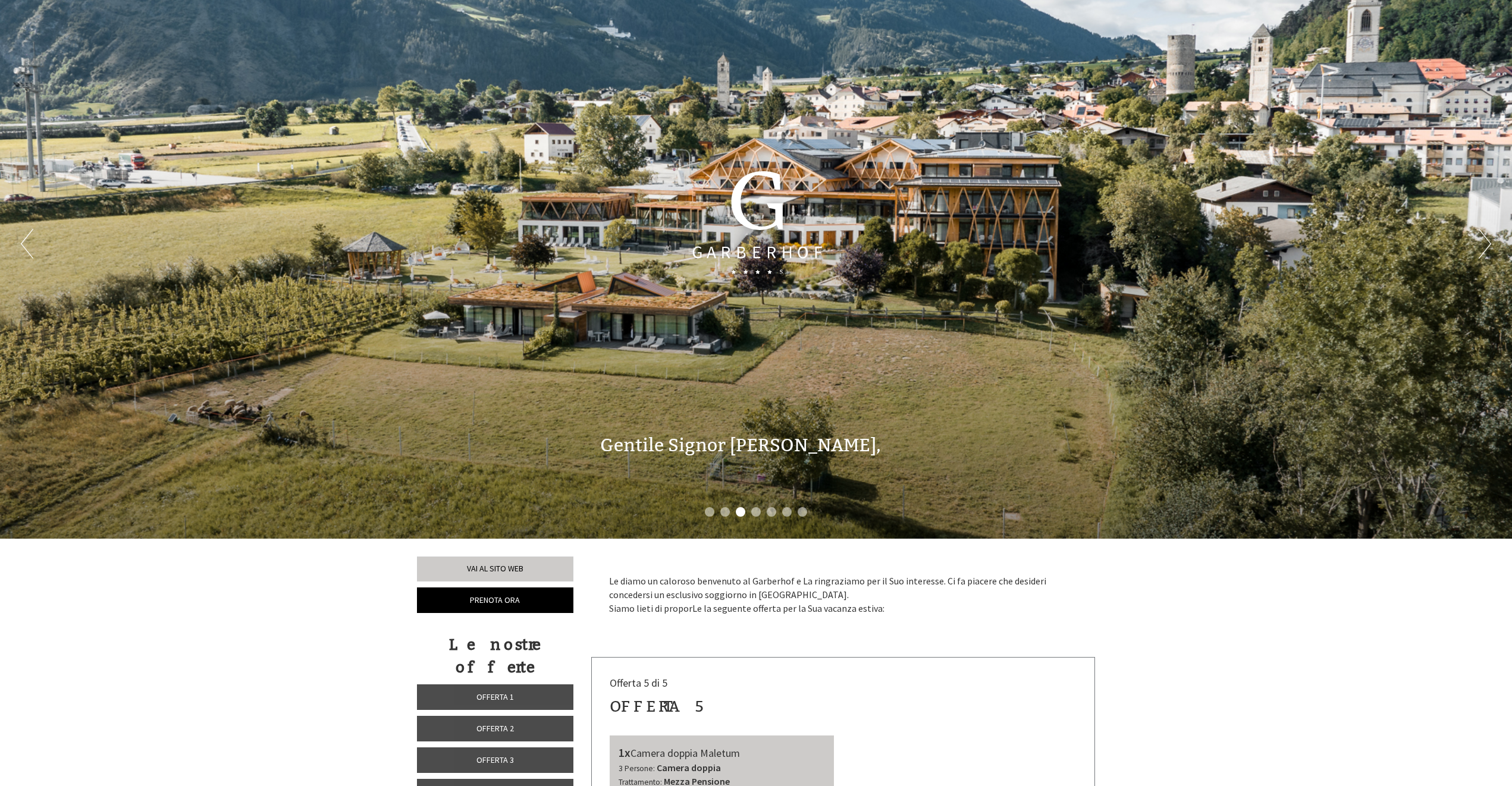
scroll to position [0, 0]
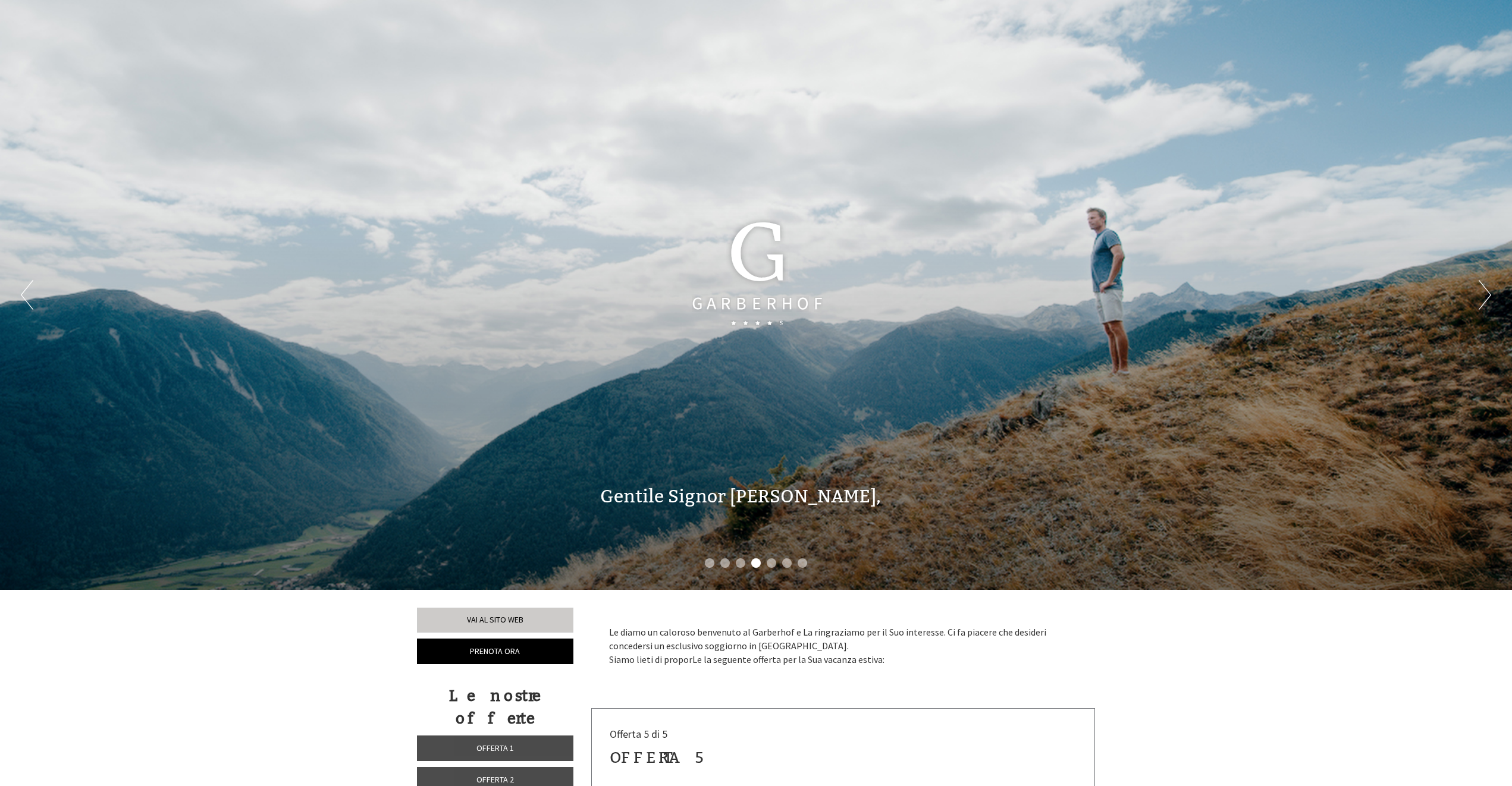
click at [793, 394] on div "Previous Next 1 2 3 4 5 6 7" at bounding box center [756, 294] width 1512 height 590
click at [1480, 287] on button "Next" at bounding box center [1484, 295] width 13 height 30
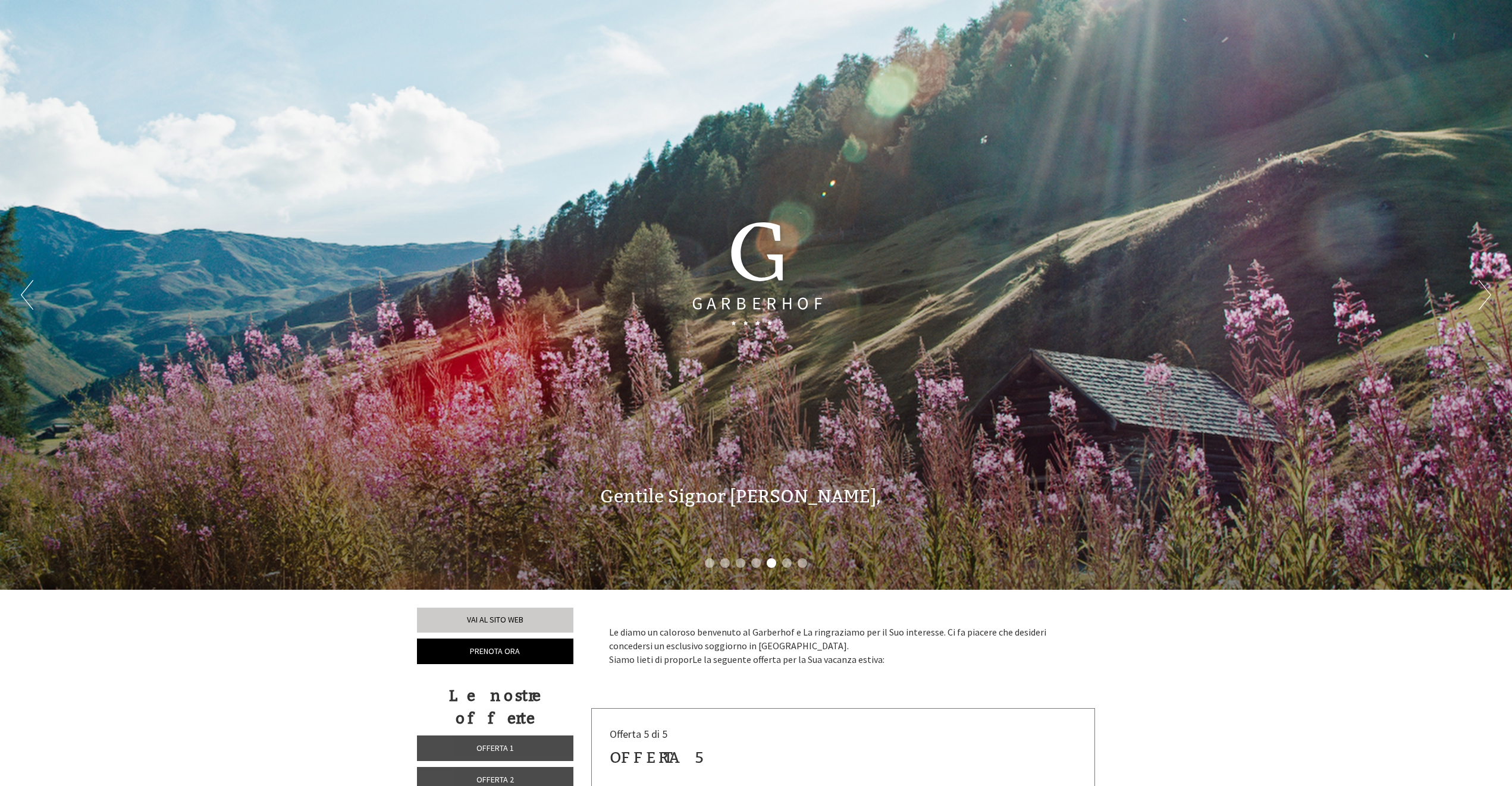
click at [1484, 290] on button "Next" at bounding box center [1484, 295] width 13 height 30
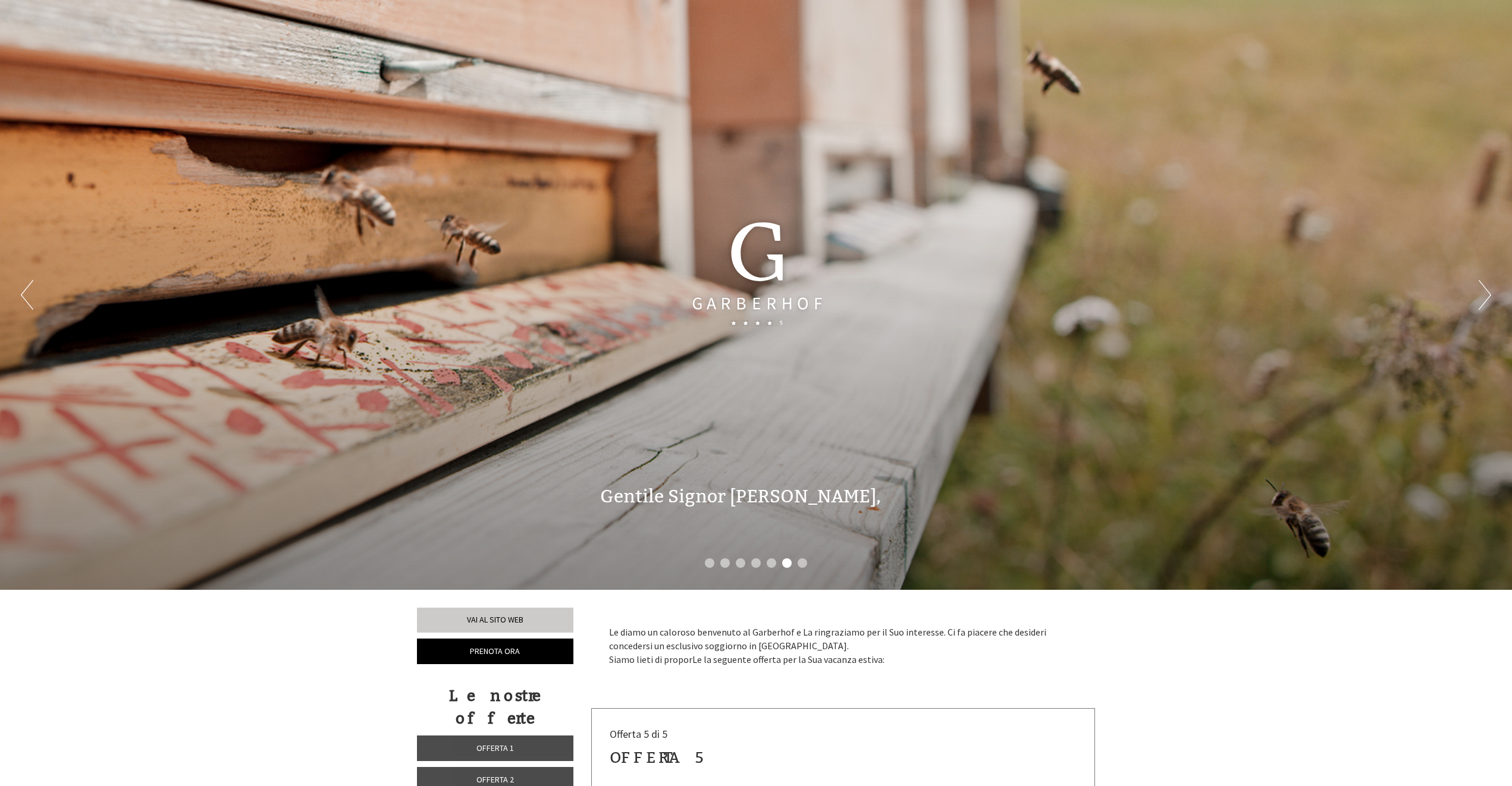
click at [1484, 290] on button "Next" at bounding box center [1484, 295] width 13 height 30
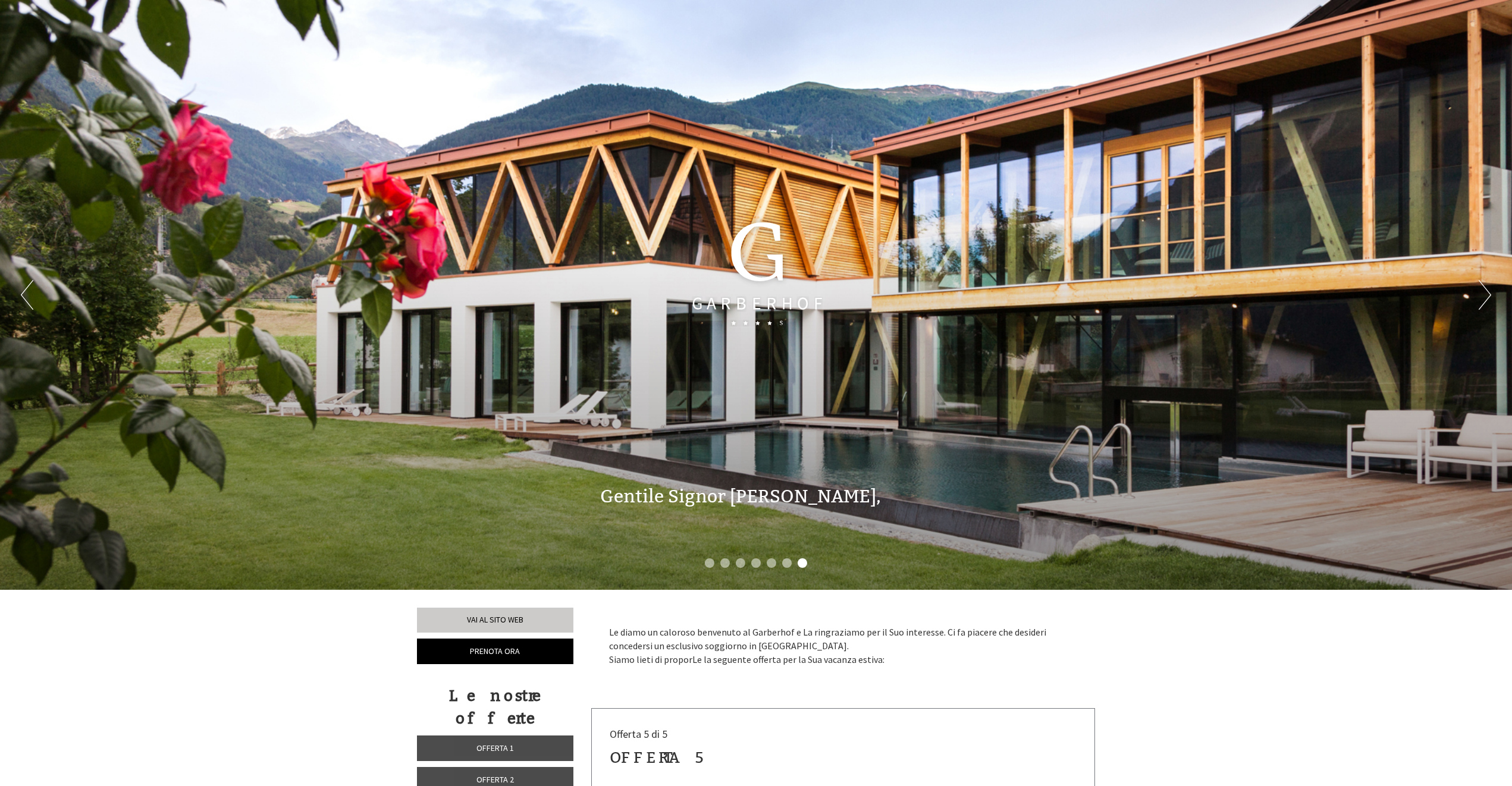
click at [1484, 290] on button "Next" at bounding box center [1484, 295] width 13 height 30
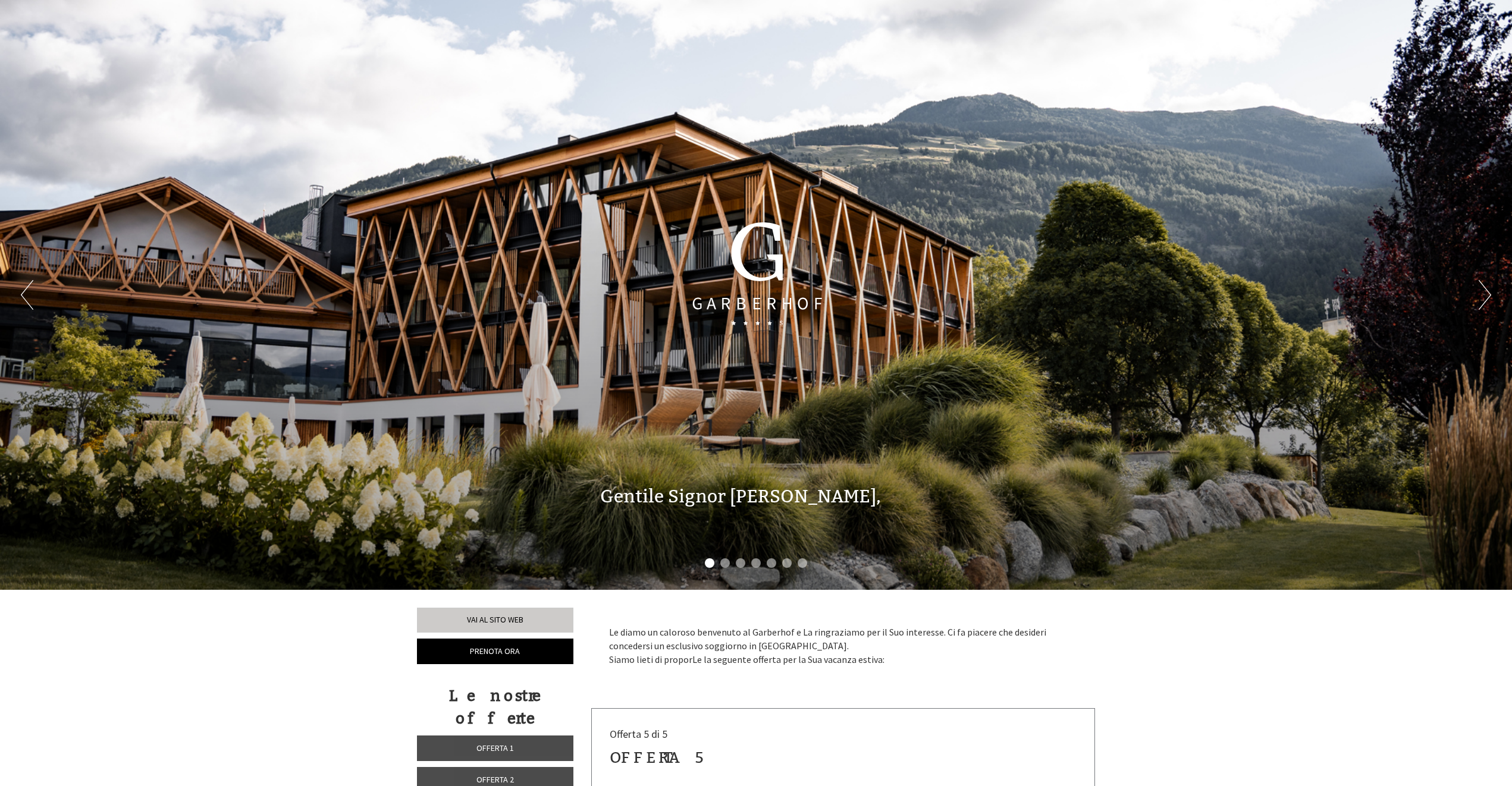
click at [1484, 290] on button "Next" at bounding box center [1484, 295] width 13 height 30
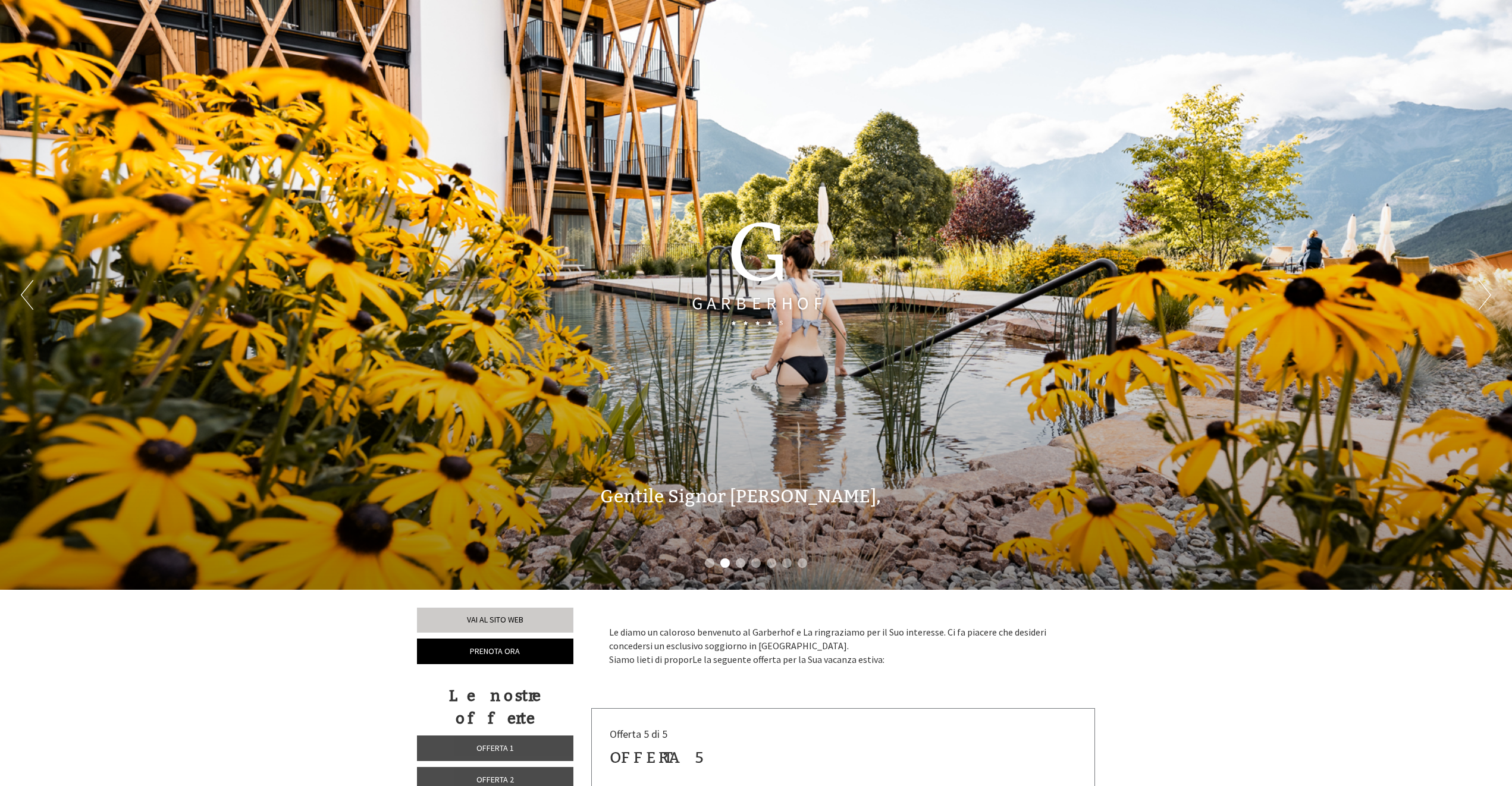
click at [1484, 290] on button "Next" at bounding box center [1484, 295] width 13 height 30
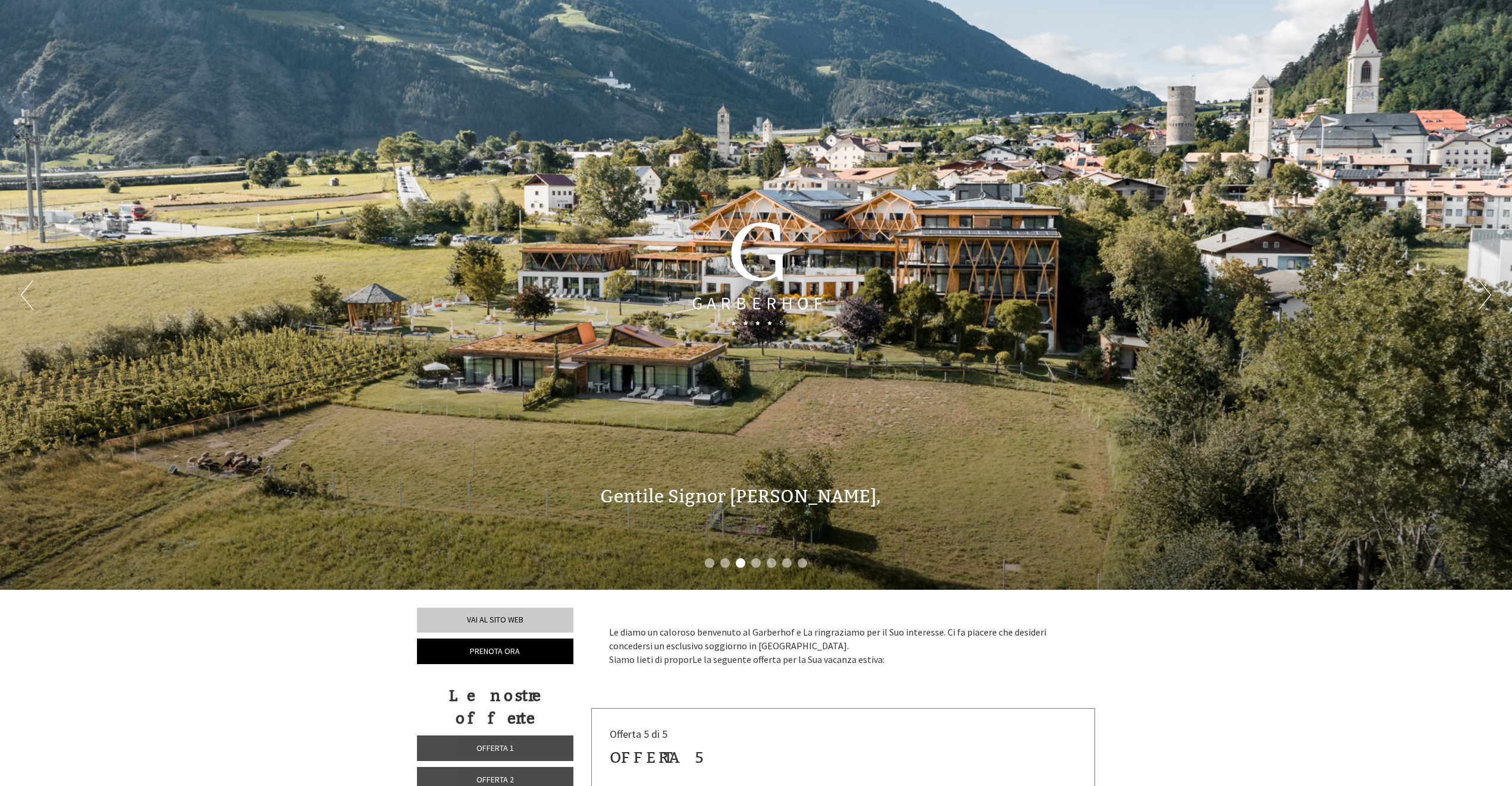
click at [1484, 290] on button "Next" at bounding box center [1484, 295] width 13 height 30
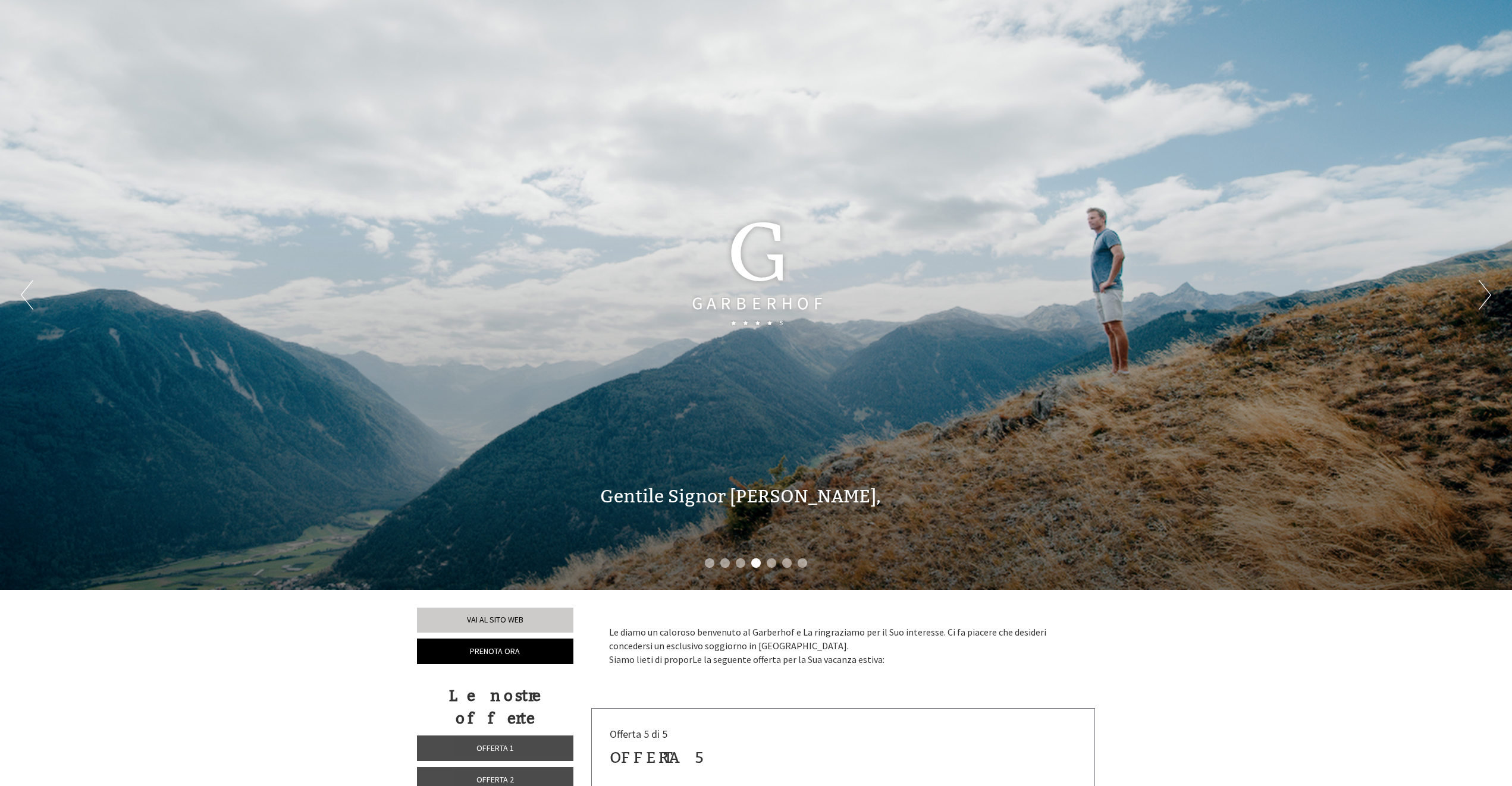
click at [1484, 292] on button "Next" at bounding box center [1484, 295] width 13 height 30
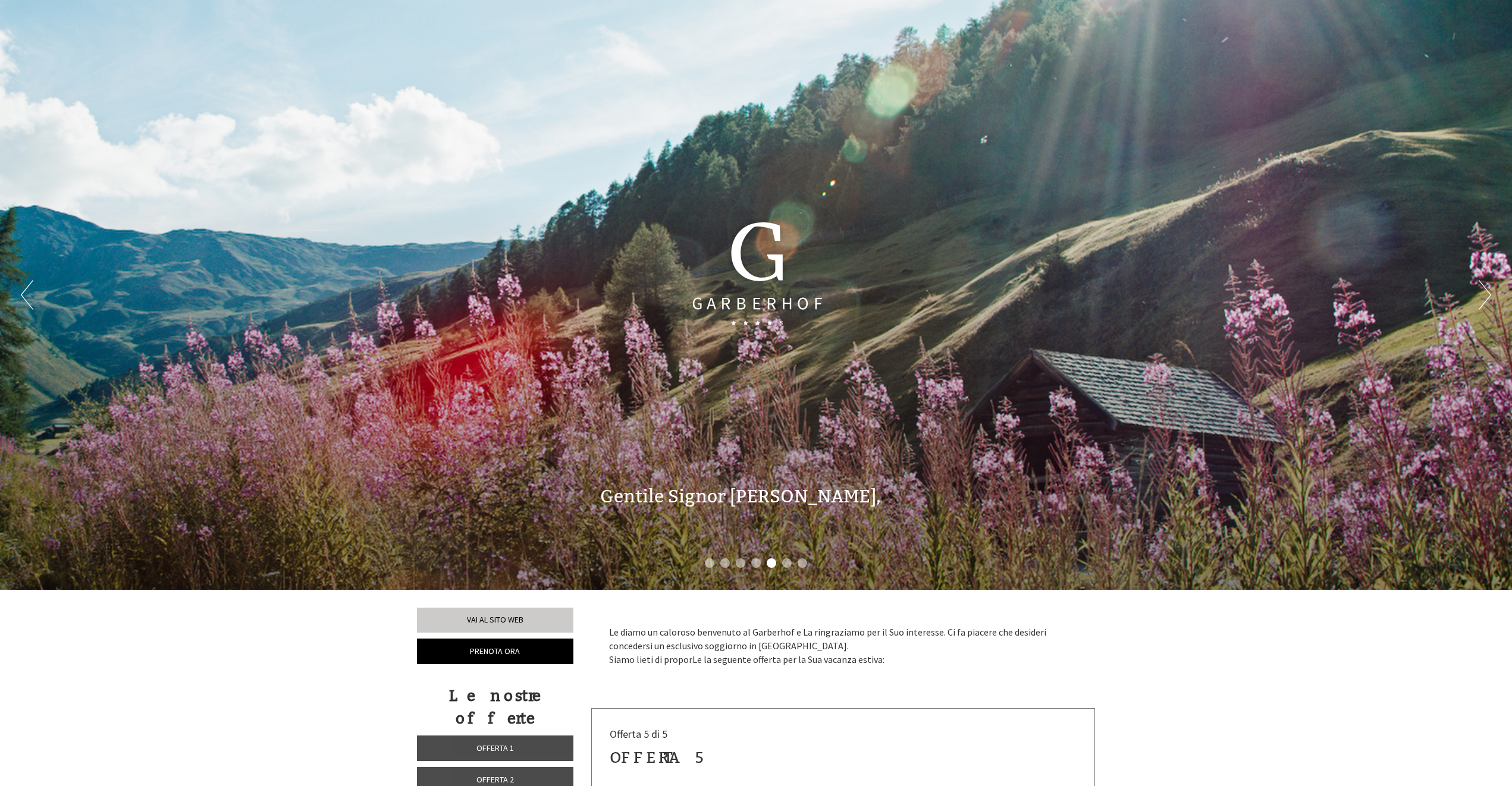
click at [1484, 292] on button "Next" at bounding box center [1484, 295] width 13 height 30
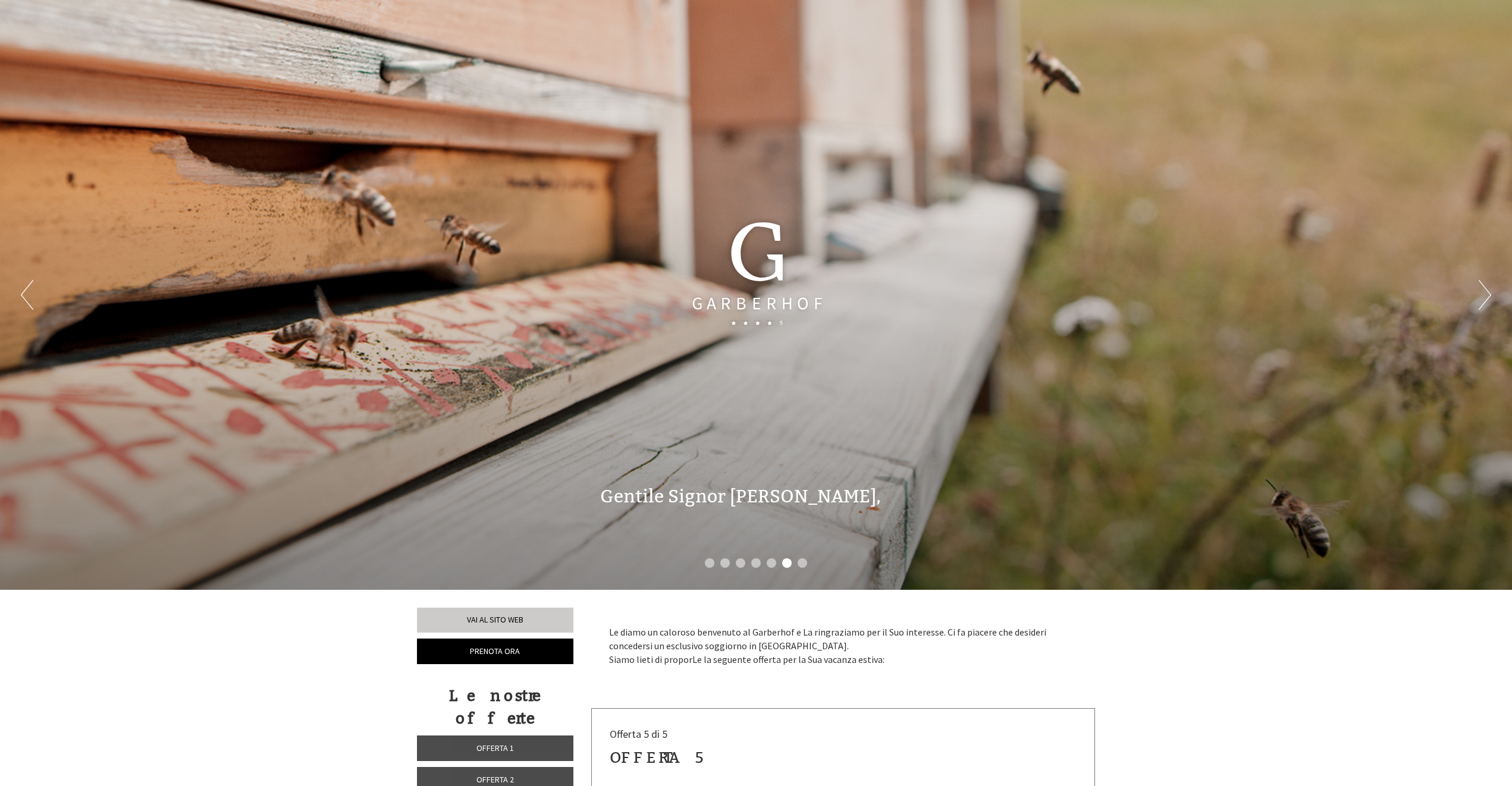
click at [1484, 292] on button "Next" at bounding box center [1484, 295] width 13 height 30
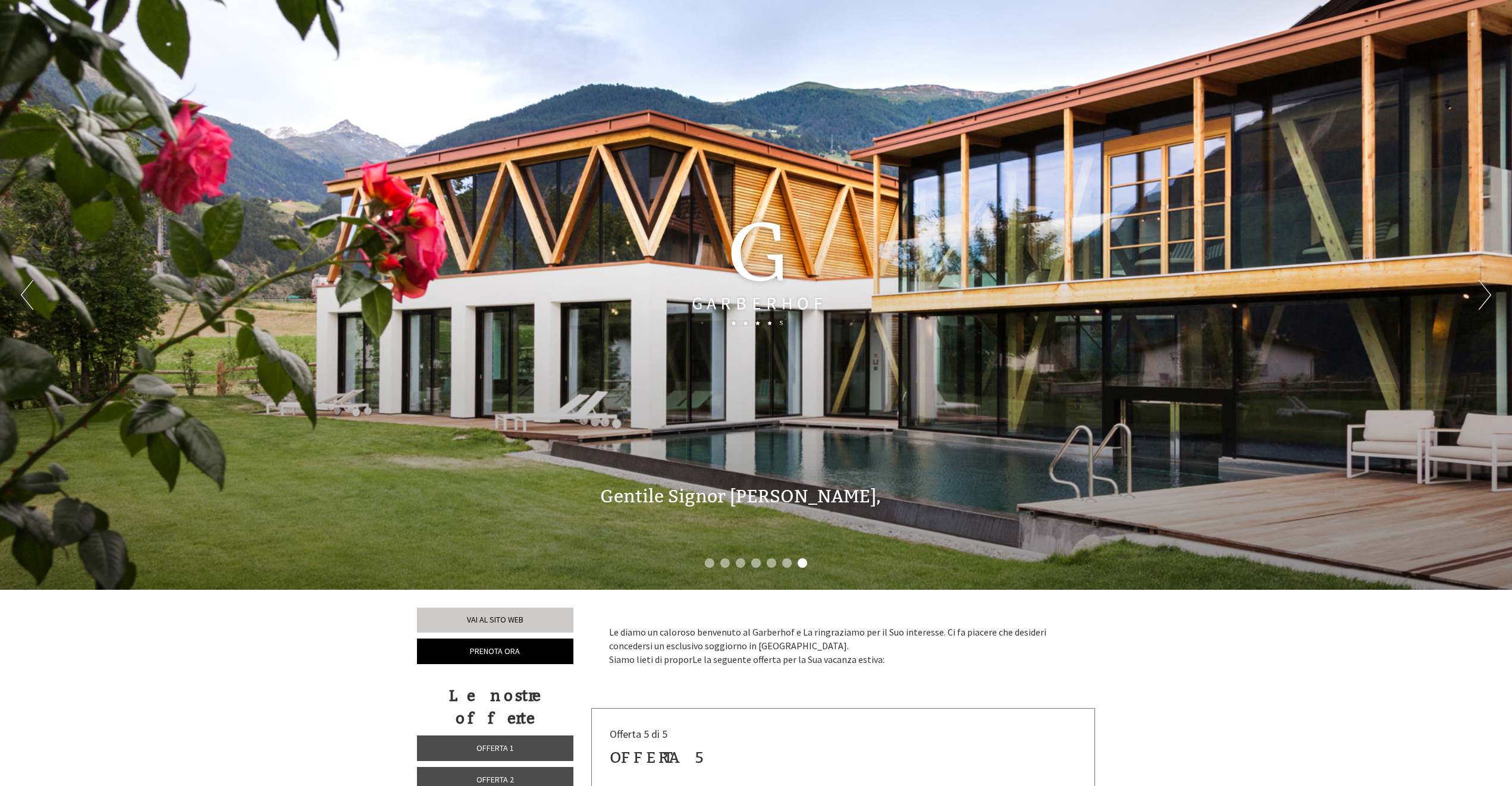
click at [1485, 297] on button "Next" at bounding box center [1484, 295] width 13 height 30
